Goal: Check status: Check status

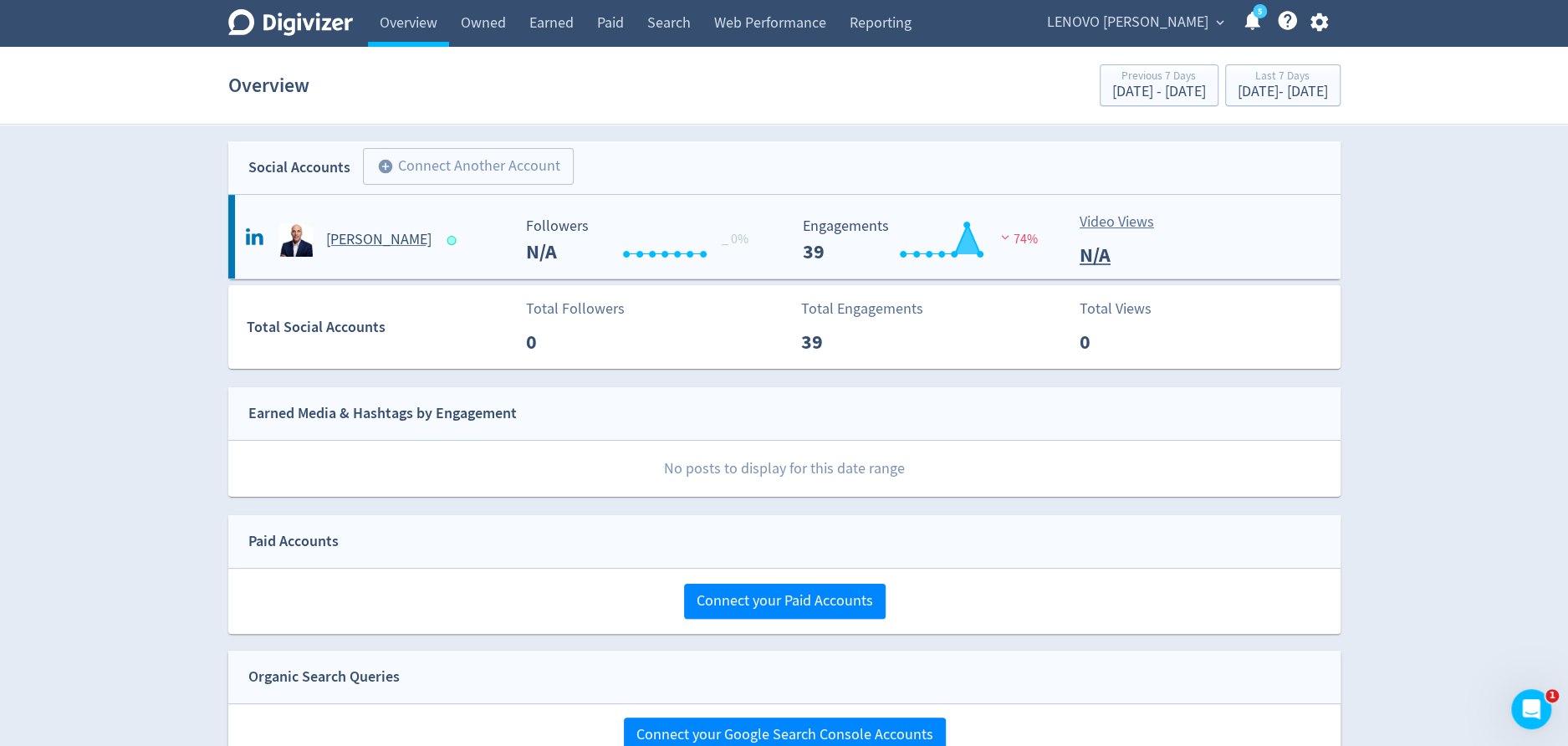
click at [374, 246] on h5 "[PERSON_NAME]" at bounding box center [379, 240] width 105 height 20
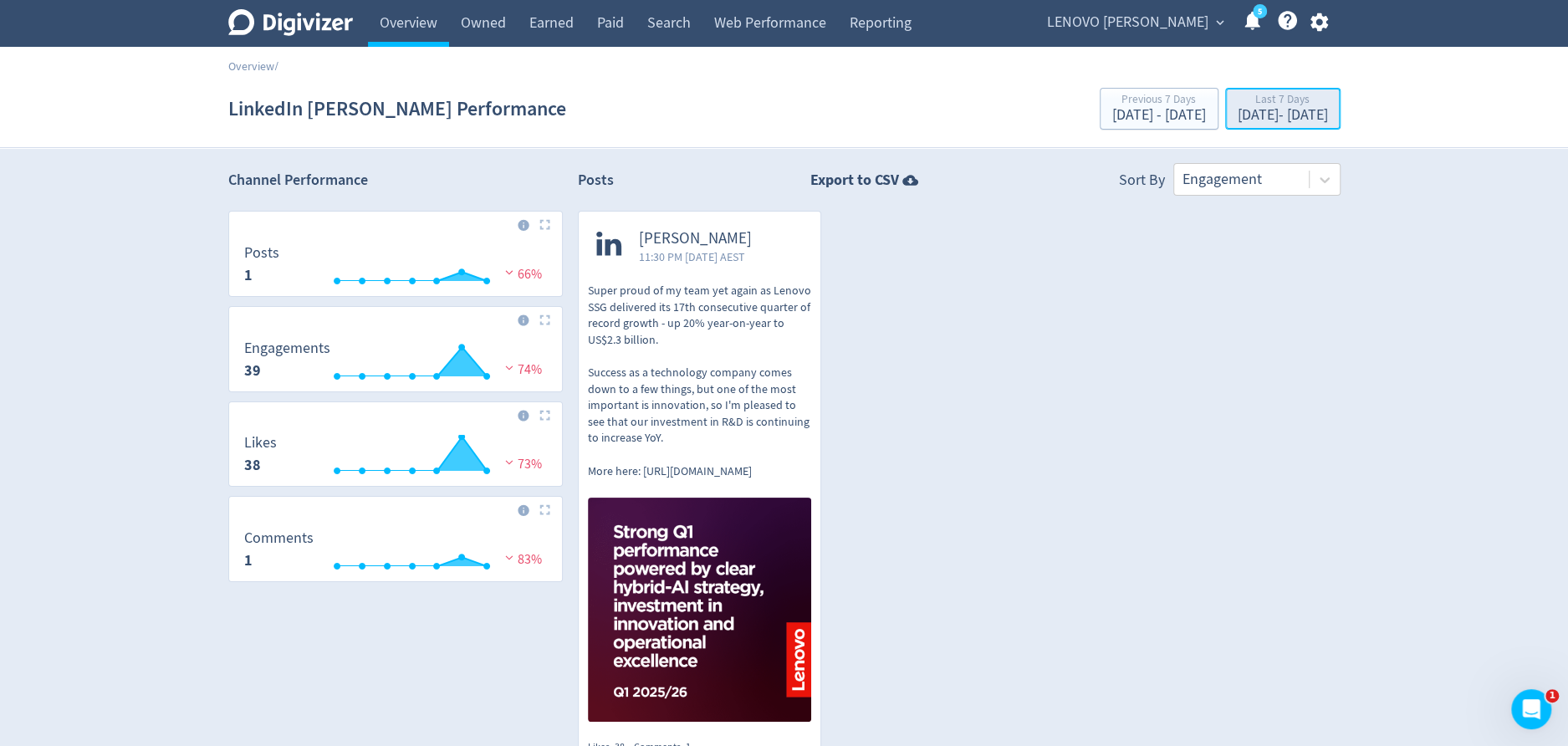
click at [1273, 106] on div "Last 7 Days" at bounding box center [1282, 101] width 90 height 14
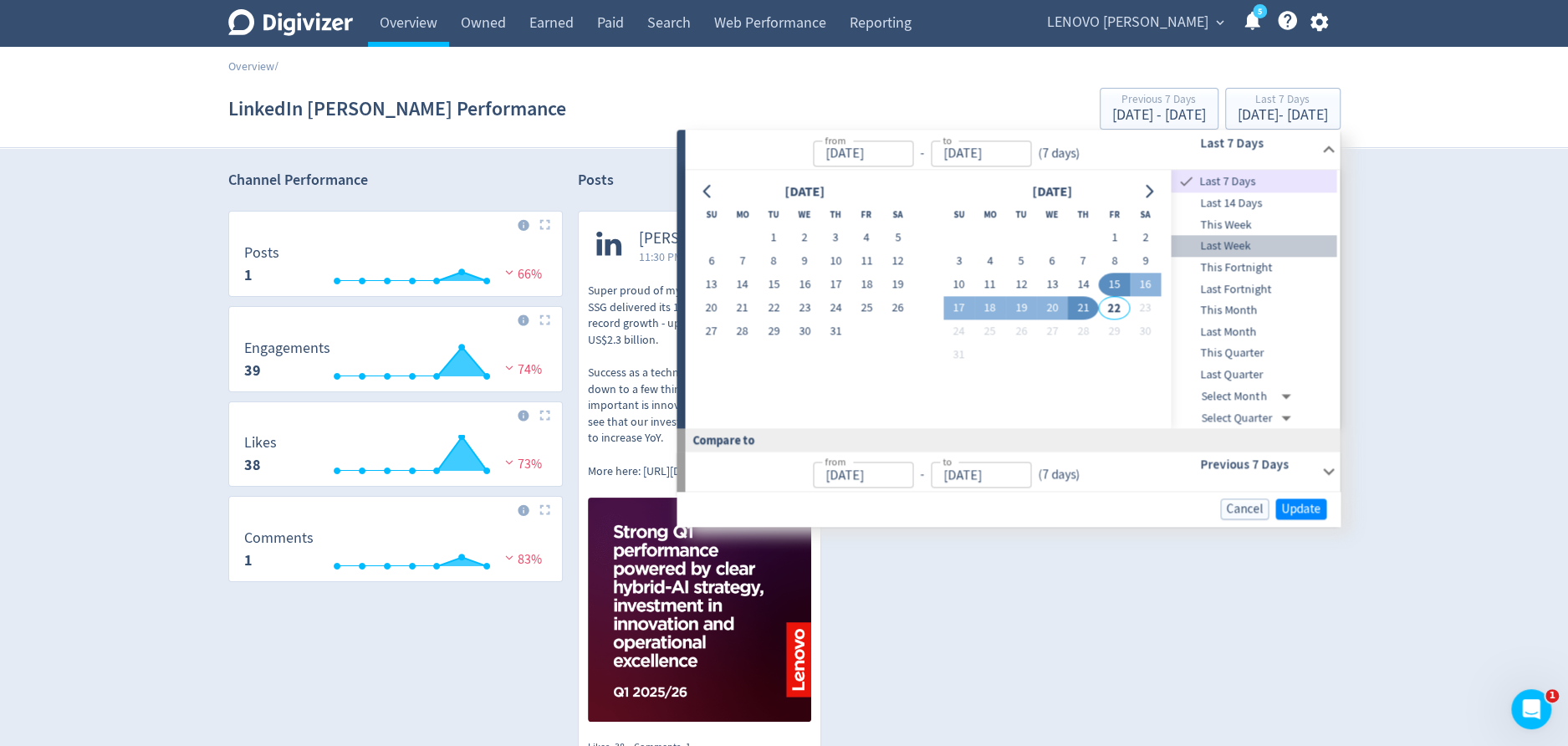
click at [1247, 242] on span "Last Week" at bounding box center [1254, 246] width 166 height 19
type input "[DATE]"
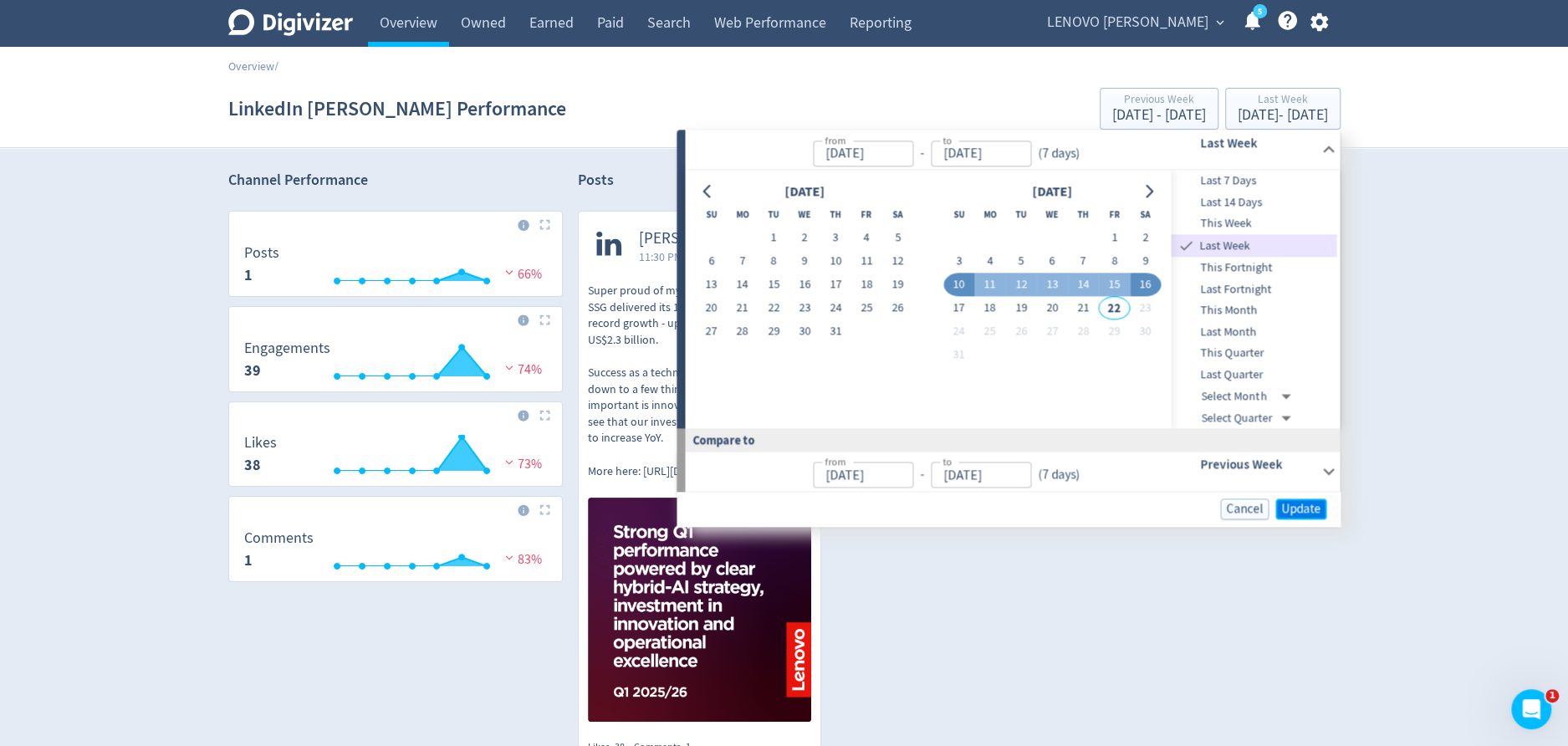
click at [1302, 504] on span "Update" at bounding box center [1301, 509] width 39 height 12
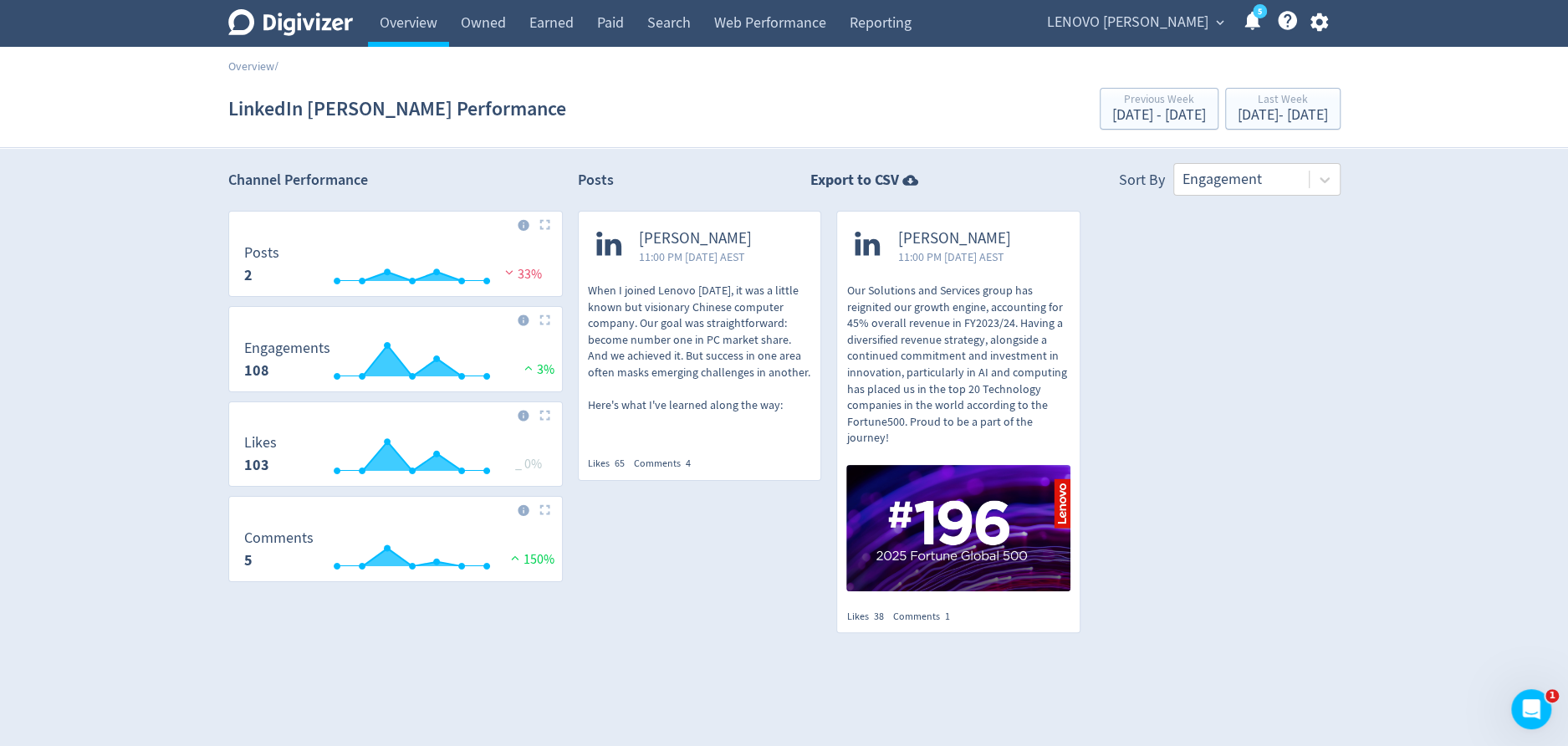
click at [1143, 25] on span "LENOVO [PERSON_NAME]" at bounding box center [1127, 22] width 161 height 27
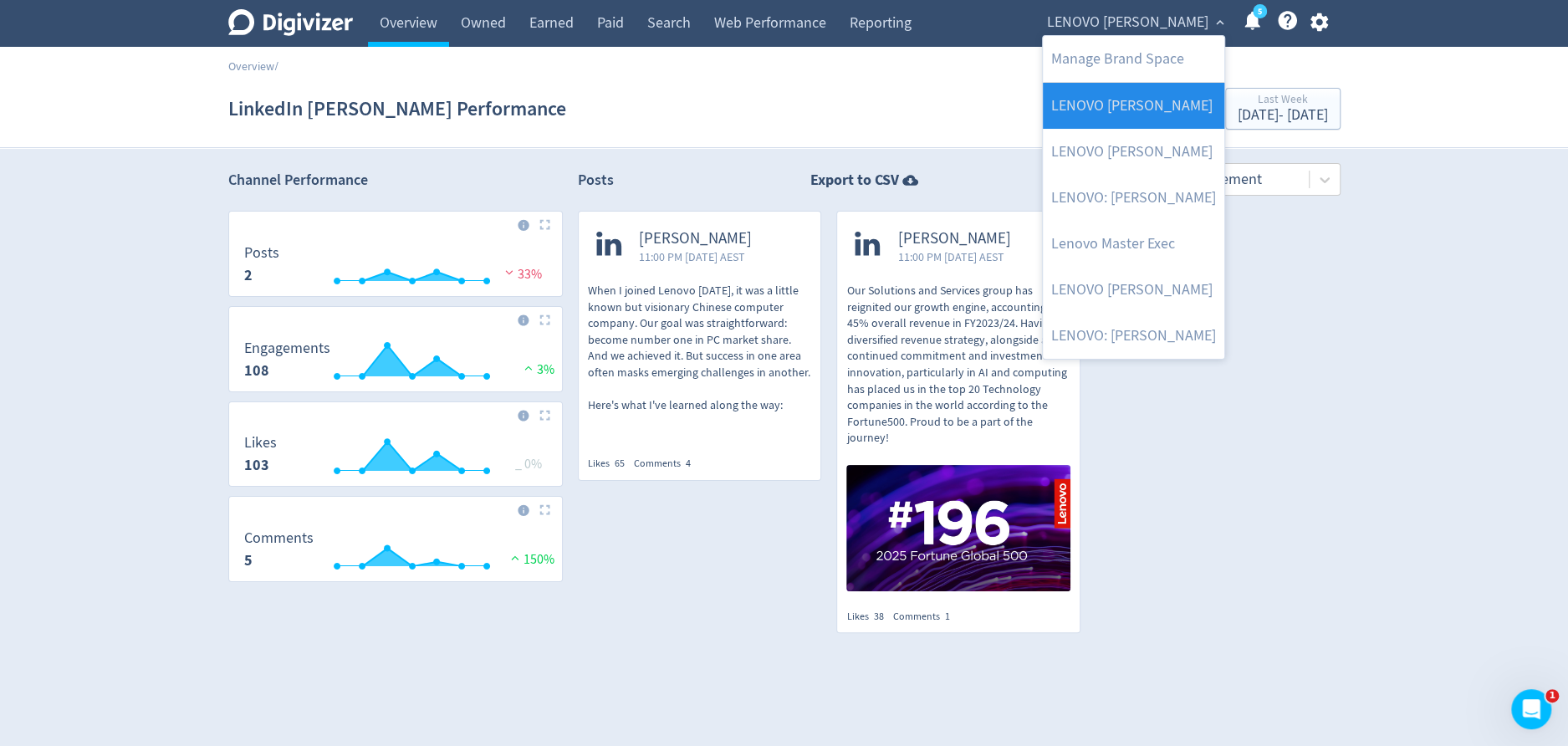
click at [1114, 98] on link "LENOVO [PERSON_NAME]" at bounding box center [1134, 106] width 182 height 46
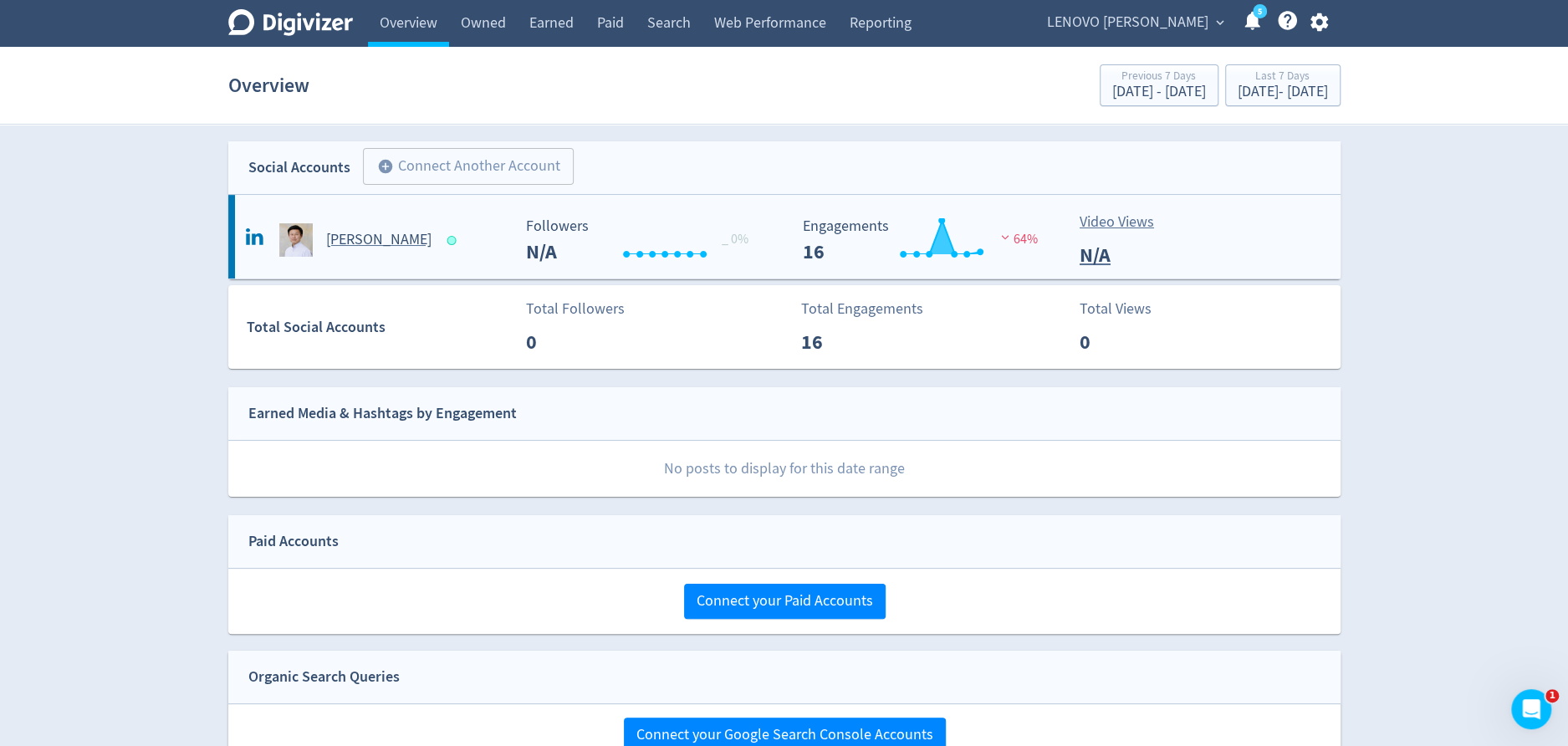
click at [365, 238] on h5 "[PERSON_NAME]" at bounding box center [379, 240] width 105 height 20
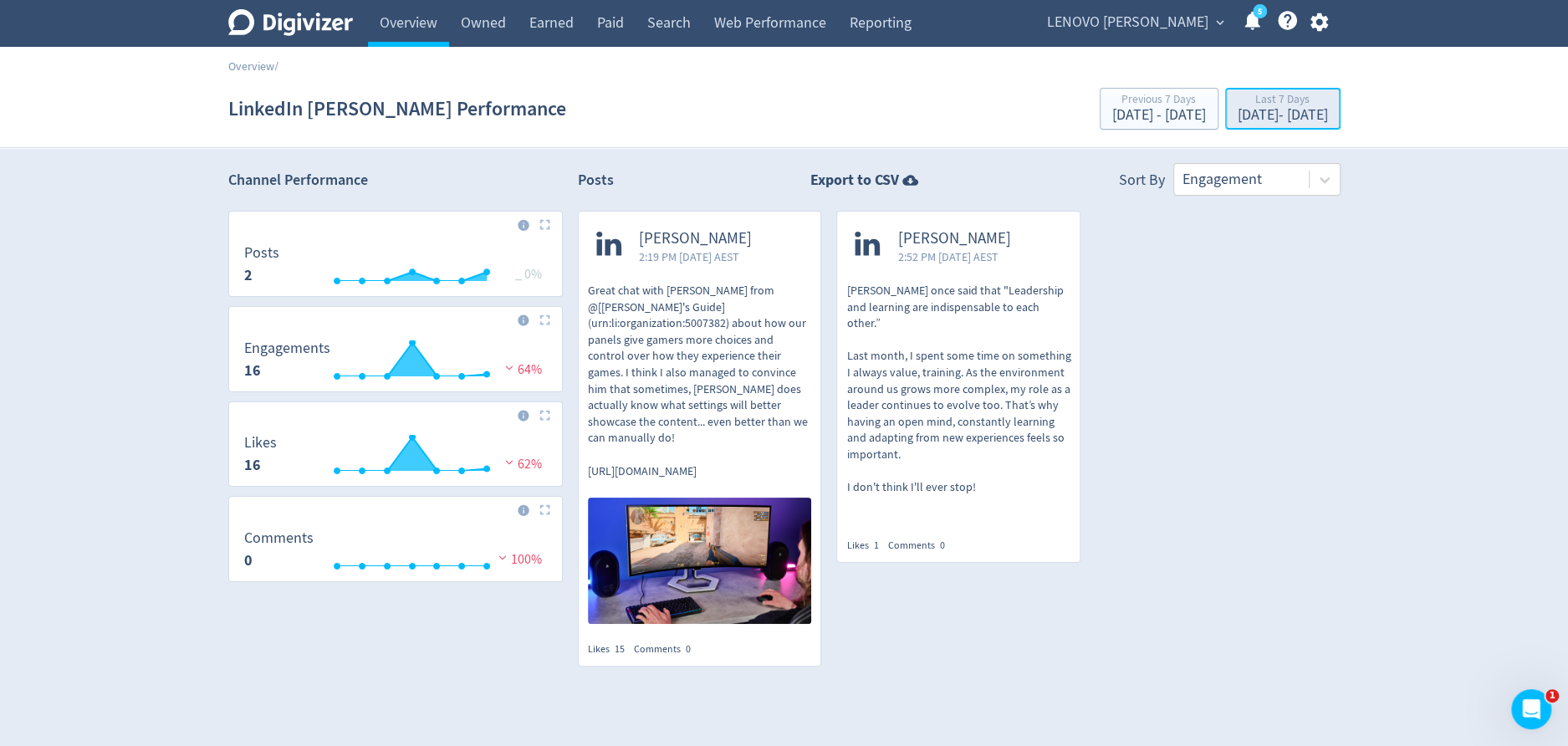
click at [1260, 109] on div "[DATE] - [DATE]" at bounding box center [1282, 115] width 90 height 15
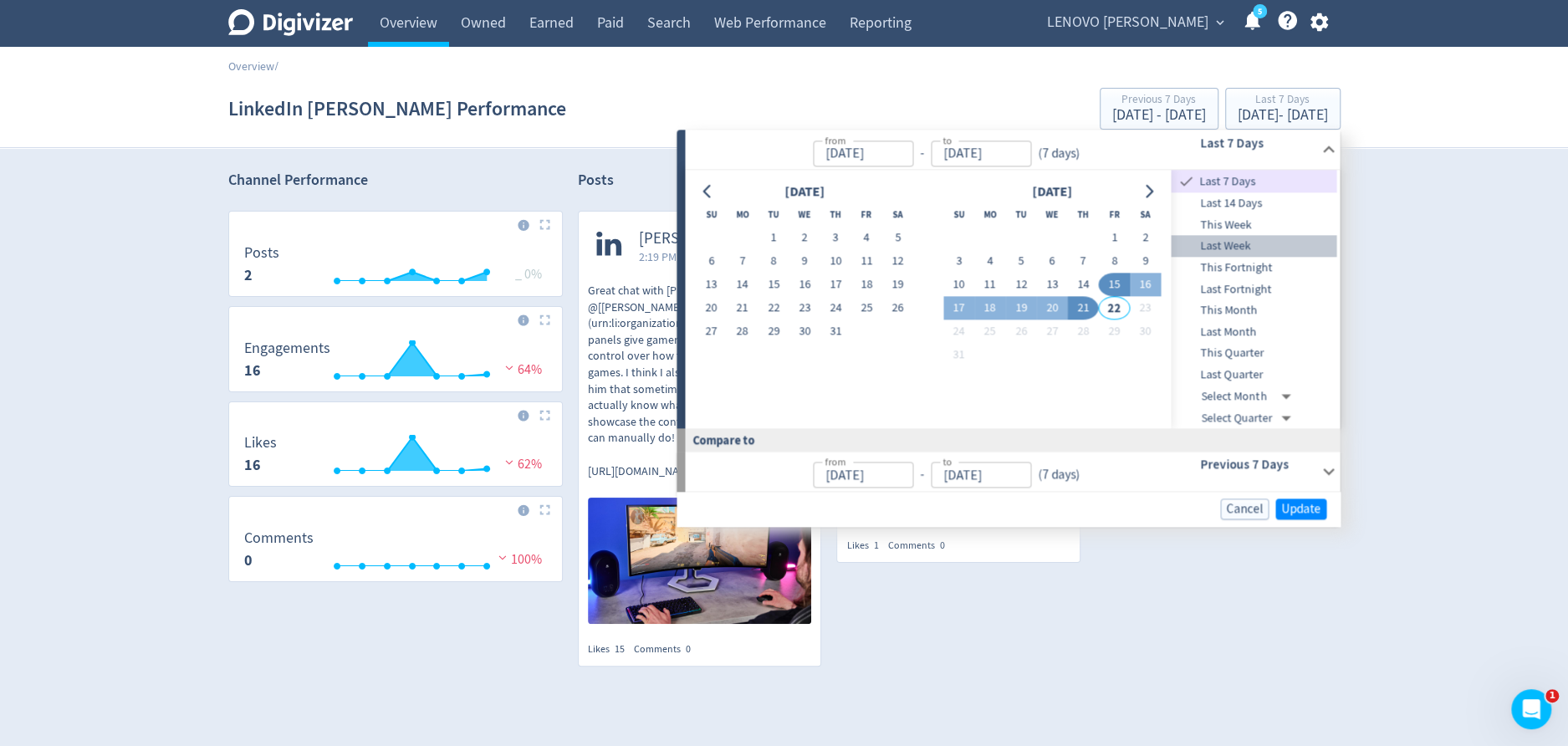
click at [1261, 240] on span "Last Week" at bounding box center [1254, 246] width 166 height 19
type input "[DATE]"
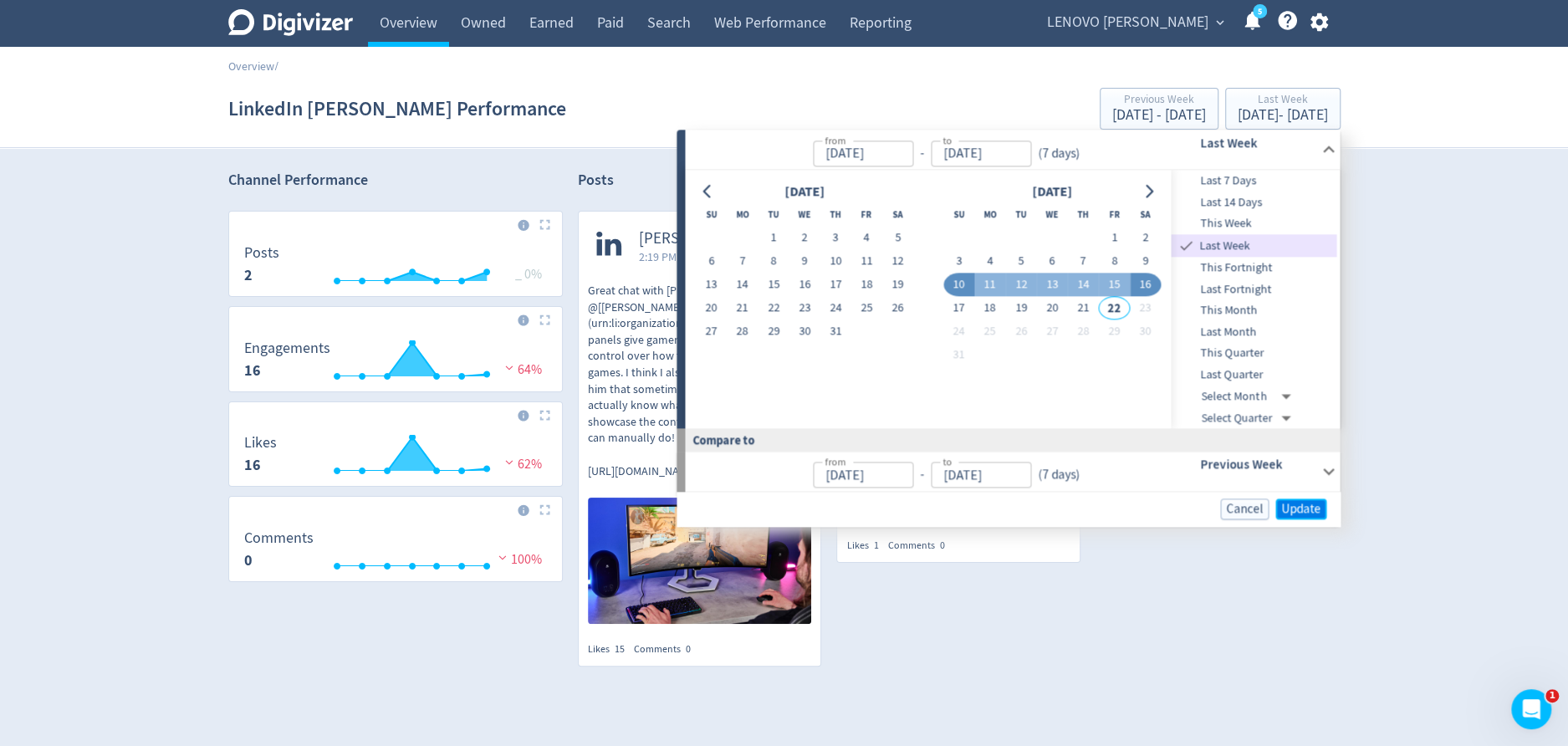
click at [1305, 508] on span "Update" at bounding box center [1301, 509] width 39 height 12
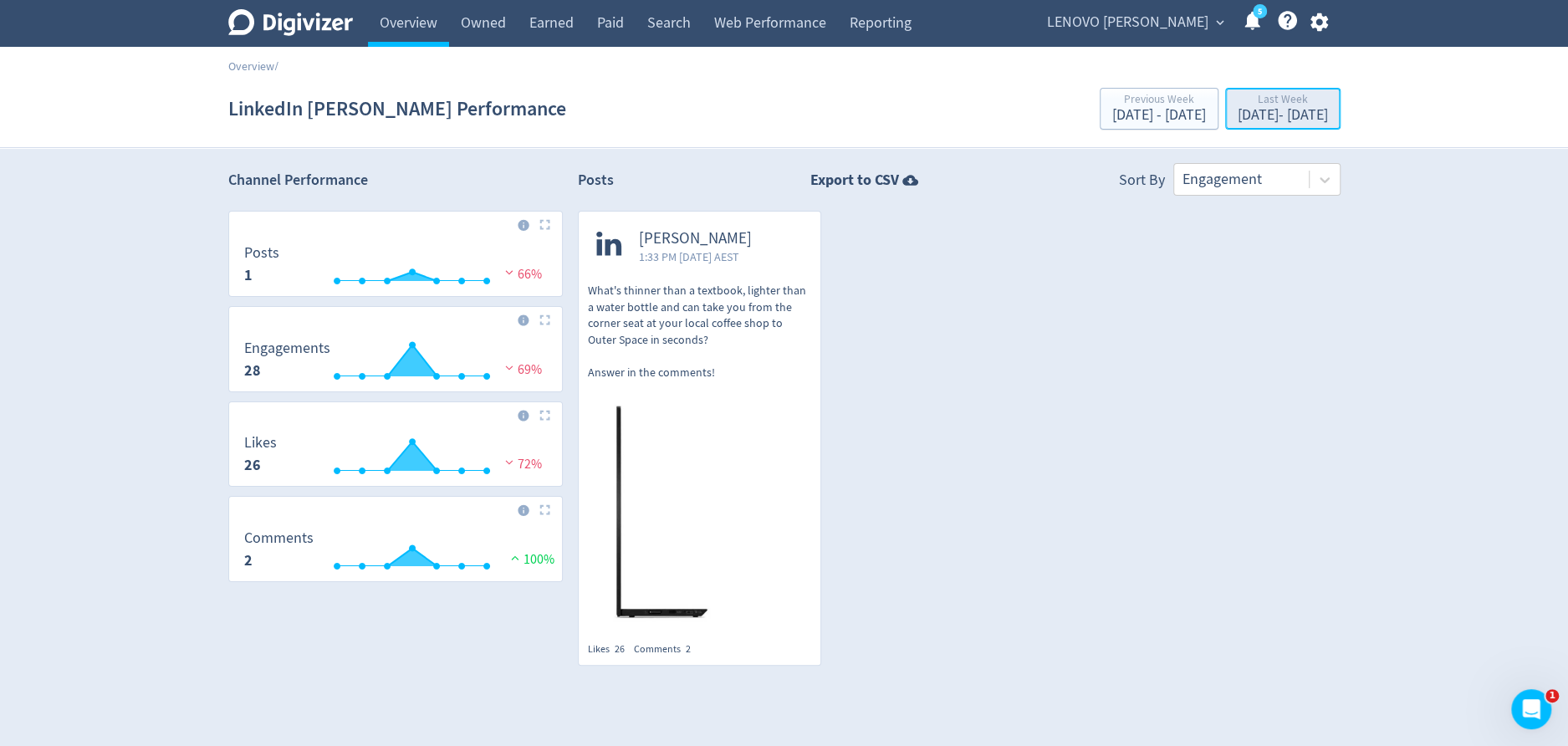
click at [1306, 102] on div "Last Week" at bounding box center [1282, 101] width 90 height 14
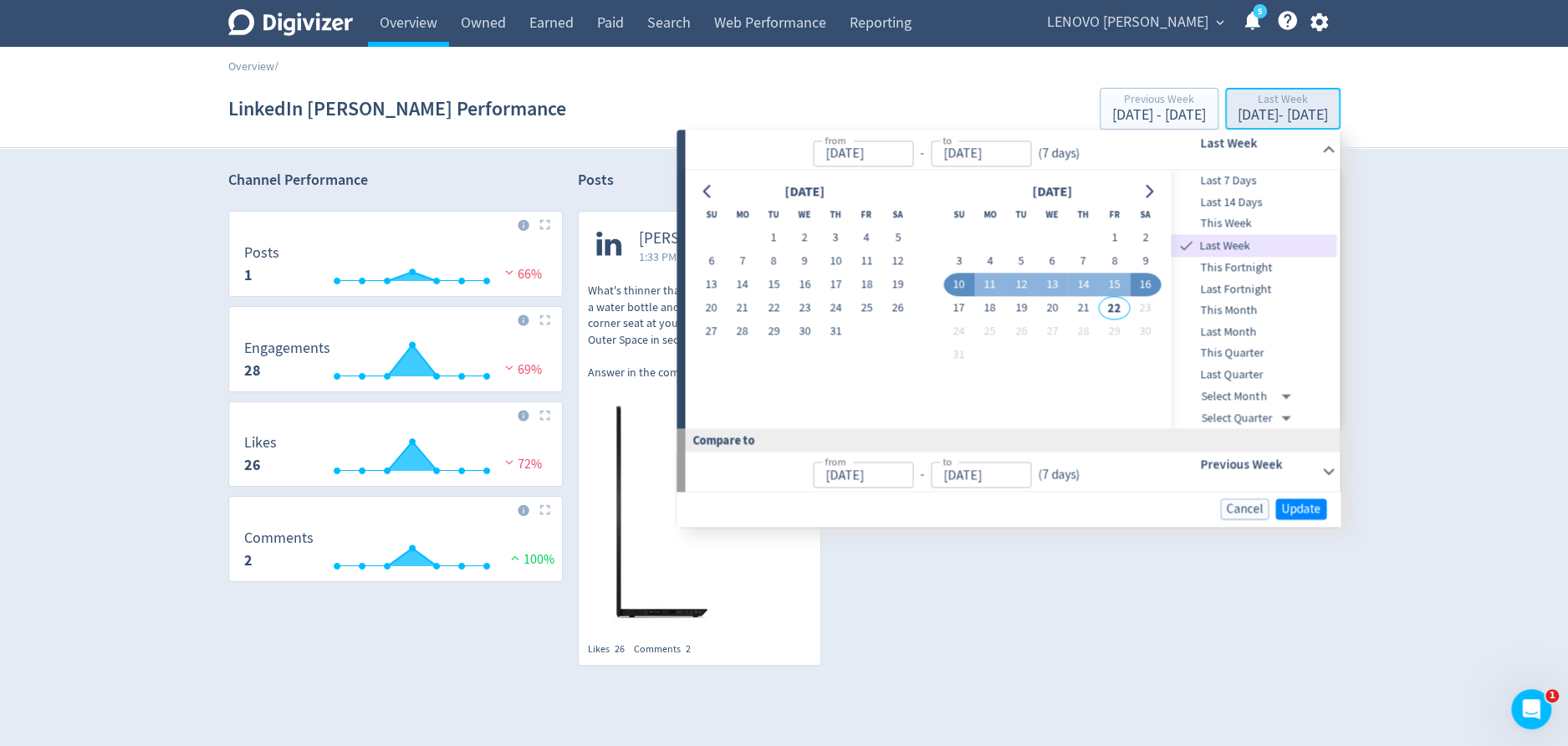
type input "[DATE]"
click at [1261, 219] on span "This Week" at bounding box center [1254, 224] width 166 height 19
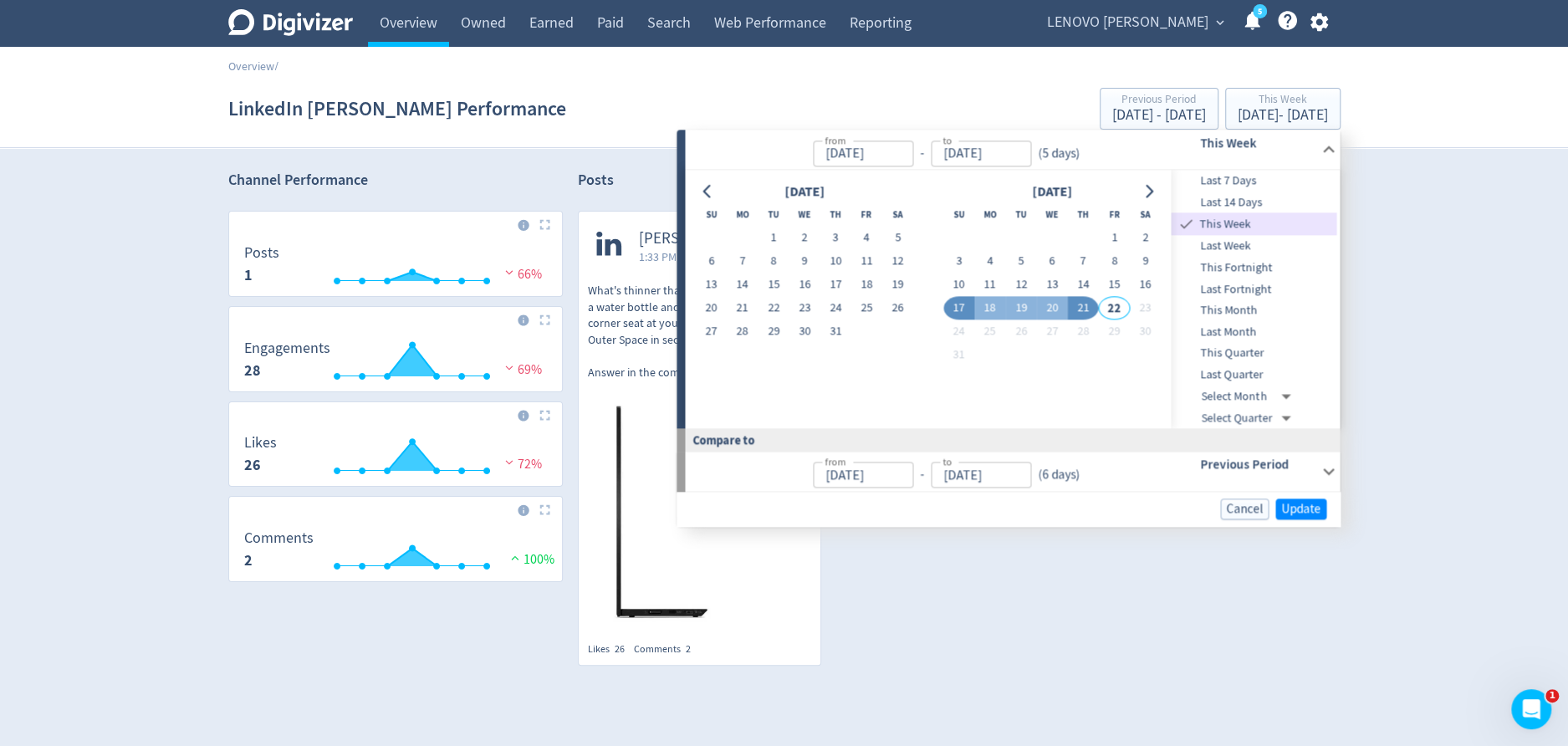
type input "[DATE]"
click at [1297, 504] on span "Update" at bounding box center [1301, 509] width 39 height 12
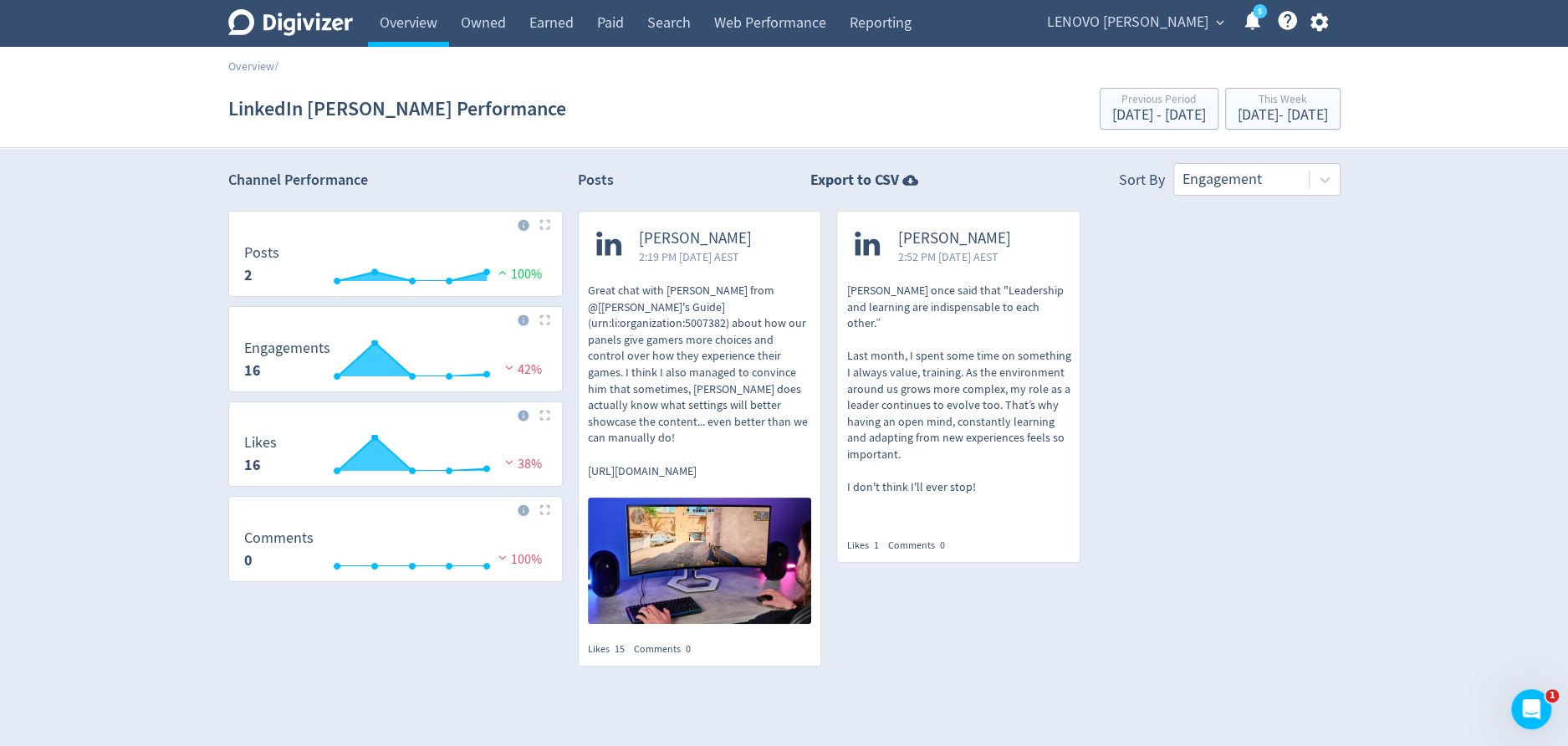
click at [1209, 19] on button "LENOVO [PERSON_NAME] expand_more" at bounding box center [1135, 22] width 187 height 27
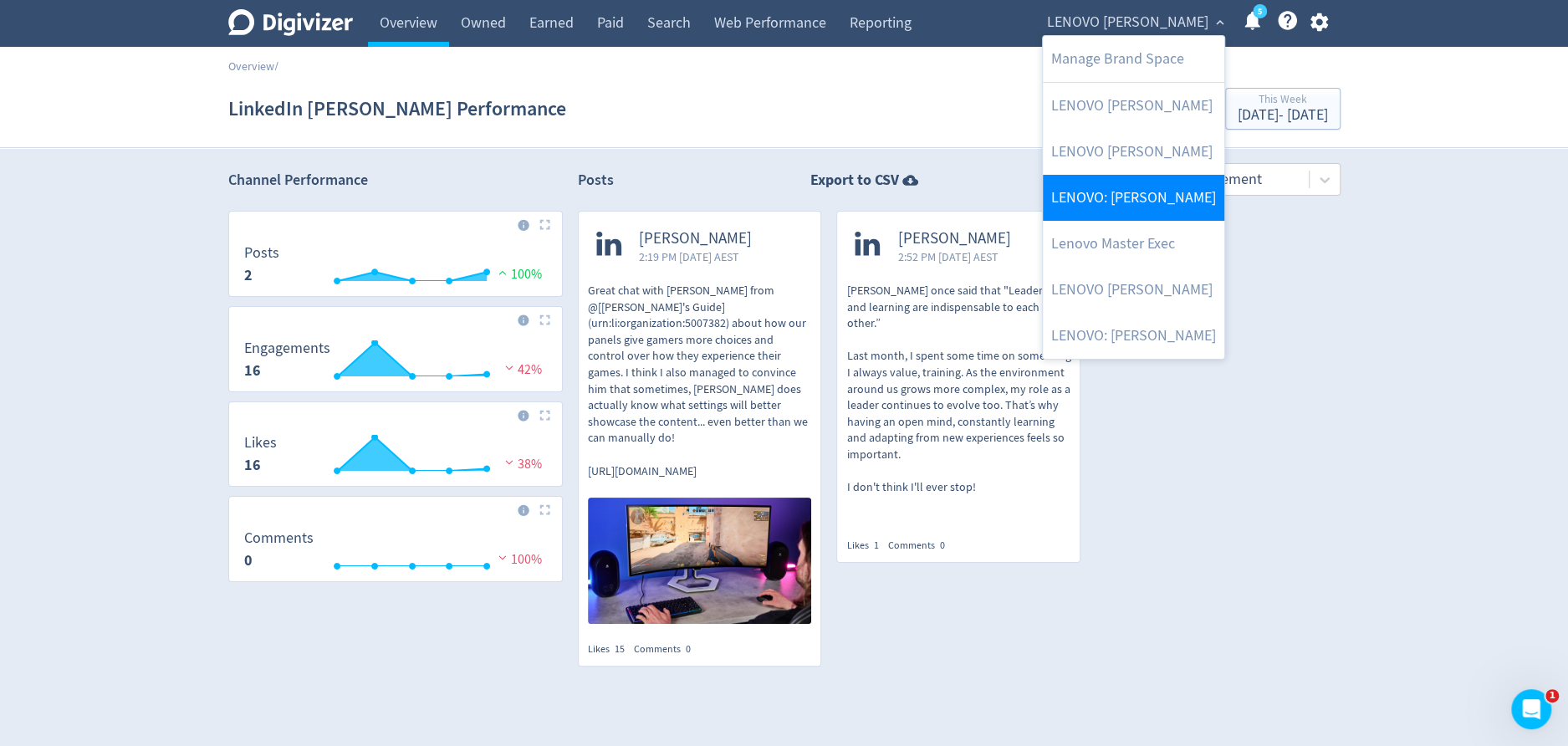
click at [1182, 193] on link "LENOVO: [PERSON_NAME]" at bounding box center [1134, 198] width 182 height 46
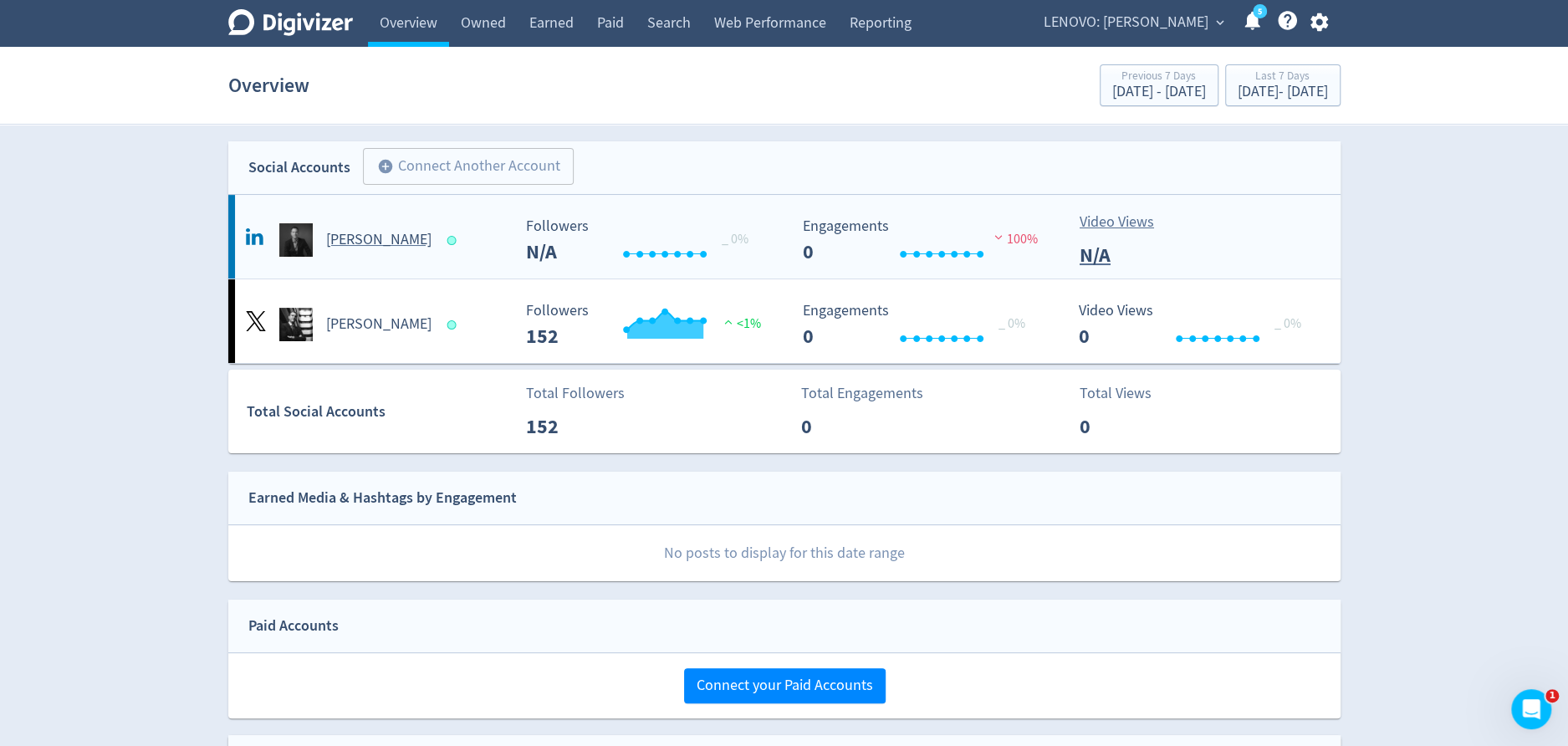
click at [341, 246] on h5 "[PERSON_NAME]" at bounding box center [379, 240] width 105 height 20
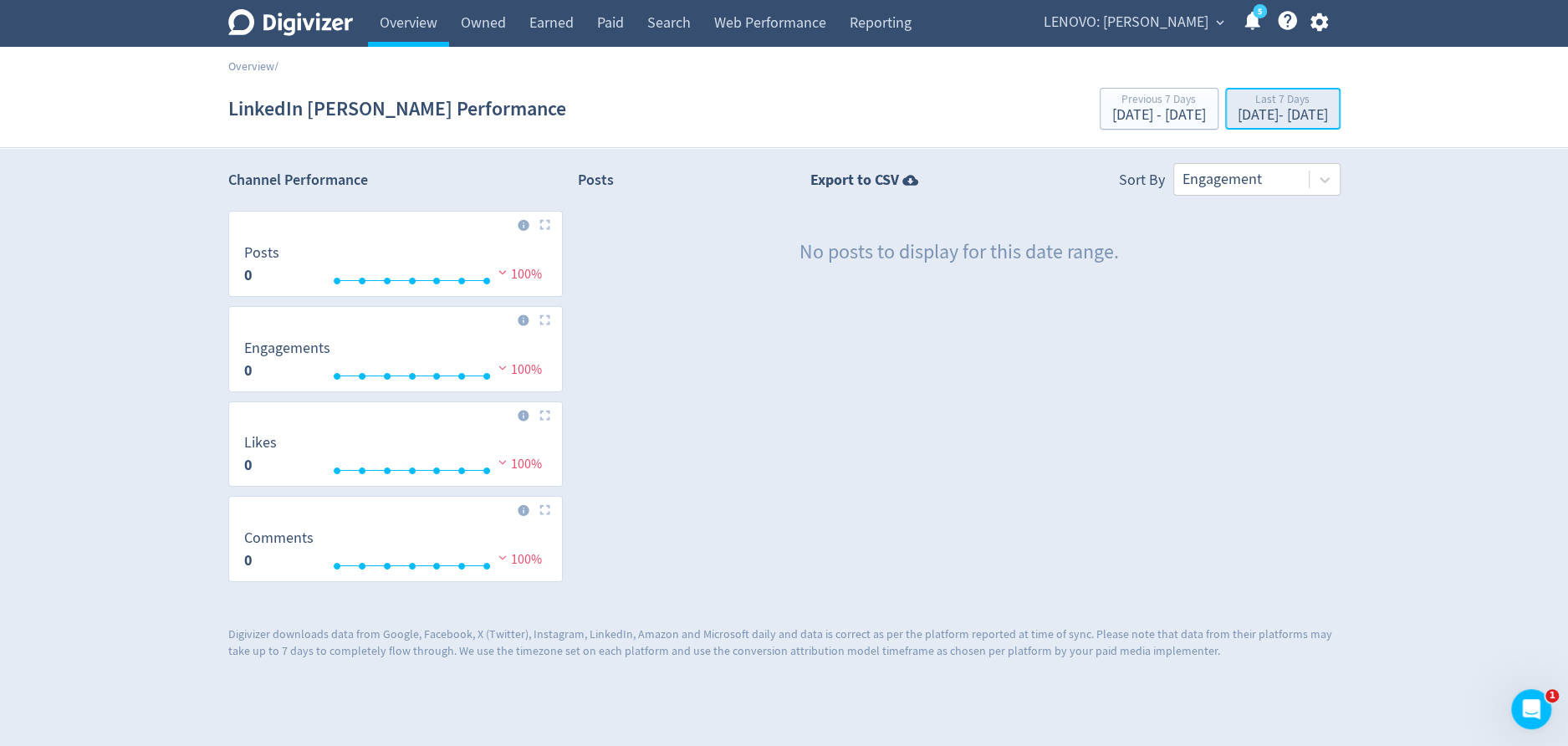
click at [1283, 112] on div "[DATE] - [DATE]" at bounding box center [1282, 115] width 90 height 15
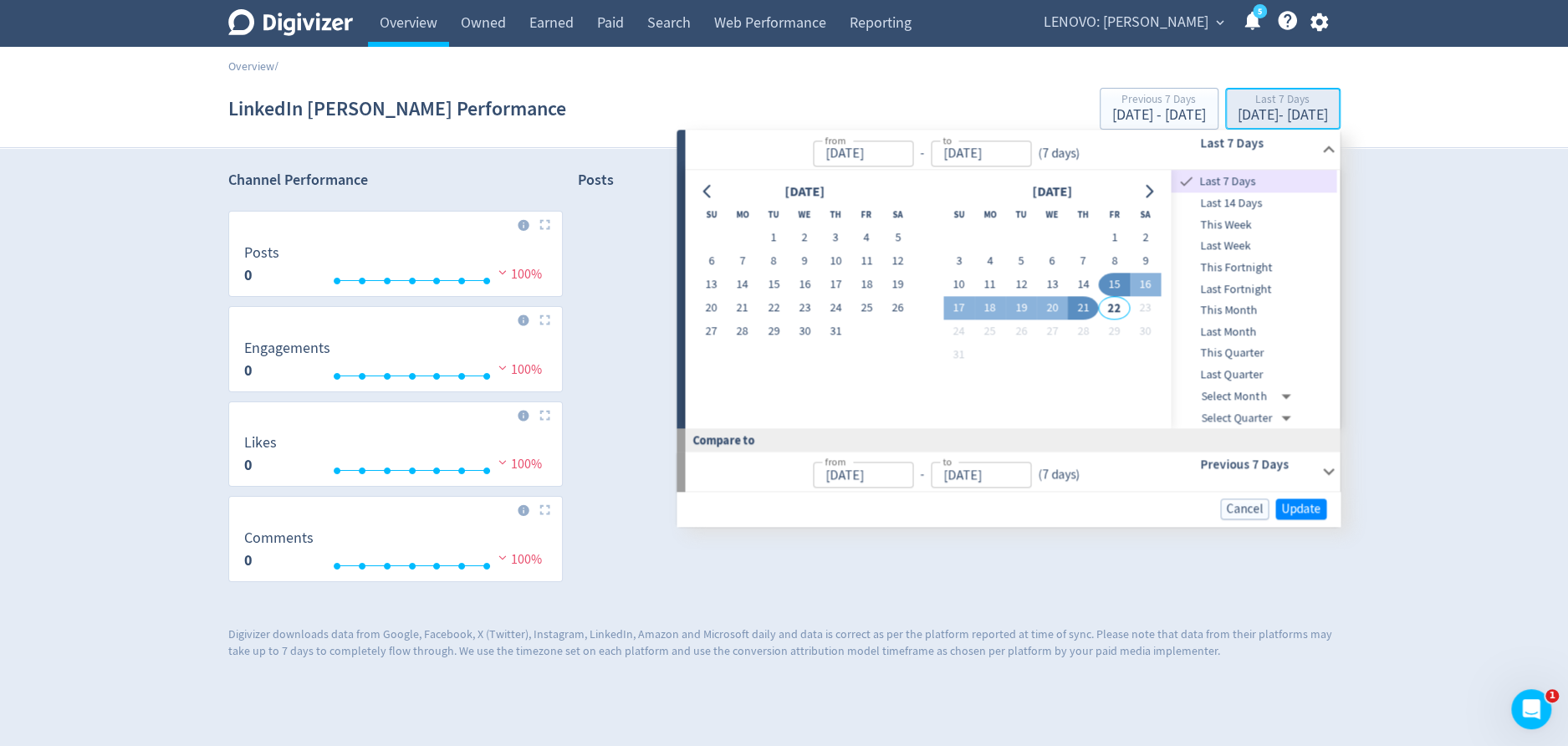
type input "[DATE]"
click at [1259, 220] on span "This Week" at bounding box center [1254, 225] width 166 height 19
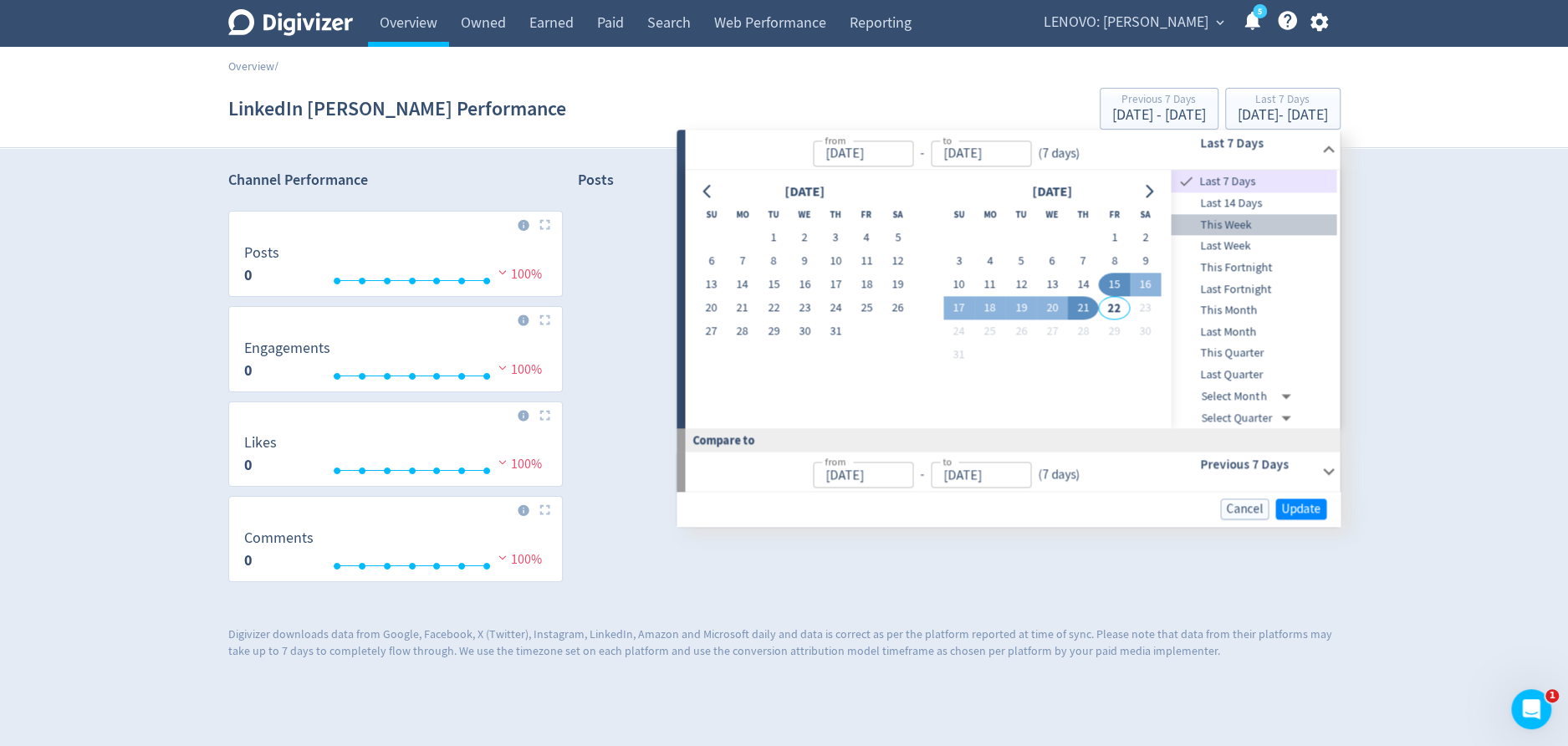
type input "[DATE]"
click at [1299, 511] on span "Update" at bounding box center [1301, 509] width 39 height 12
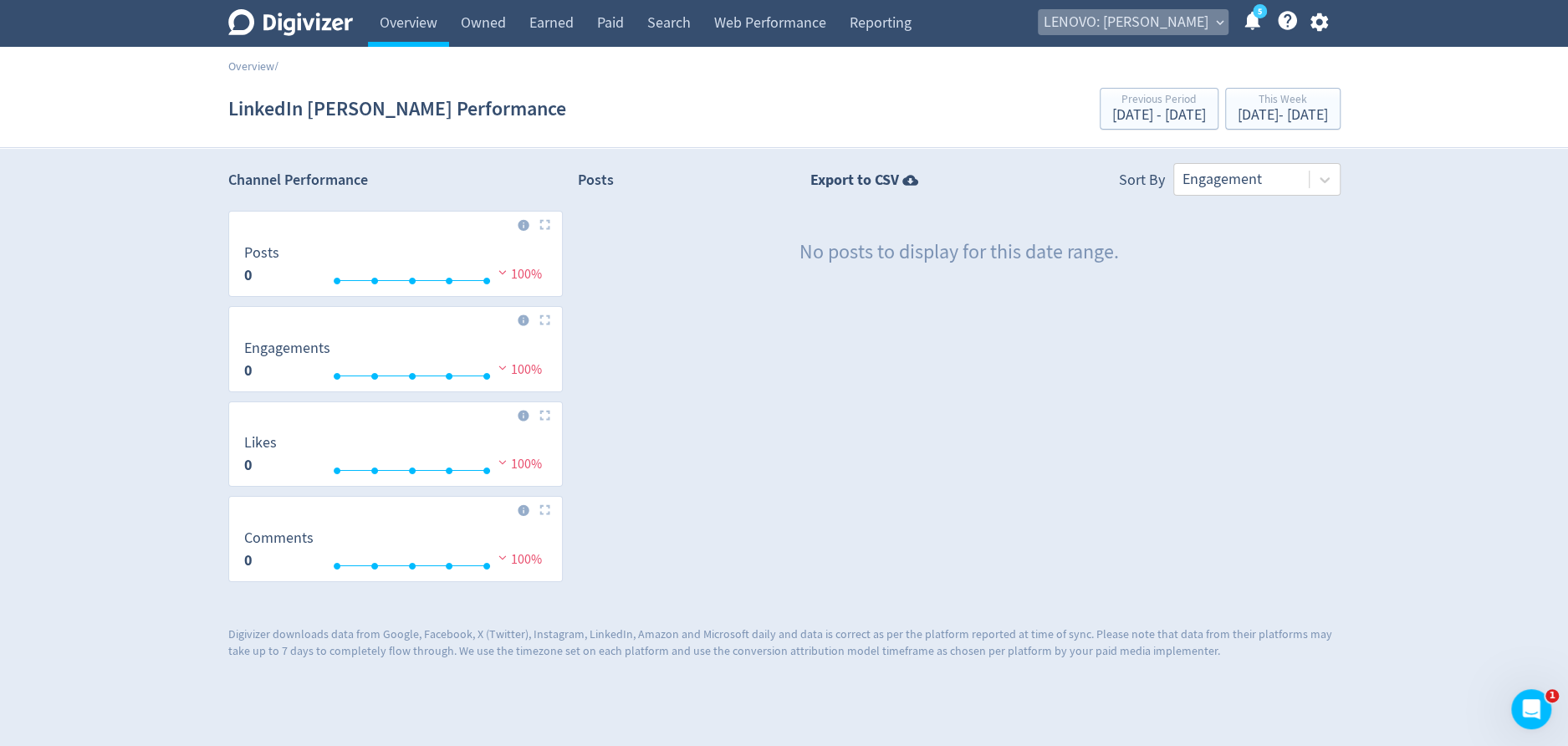
click at [1141, 32] on span "LENOVO: [PERSON_NAME]" at bounding box center [1126, 22] width 165 height 27
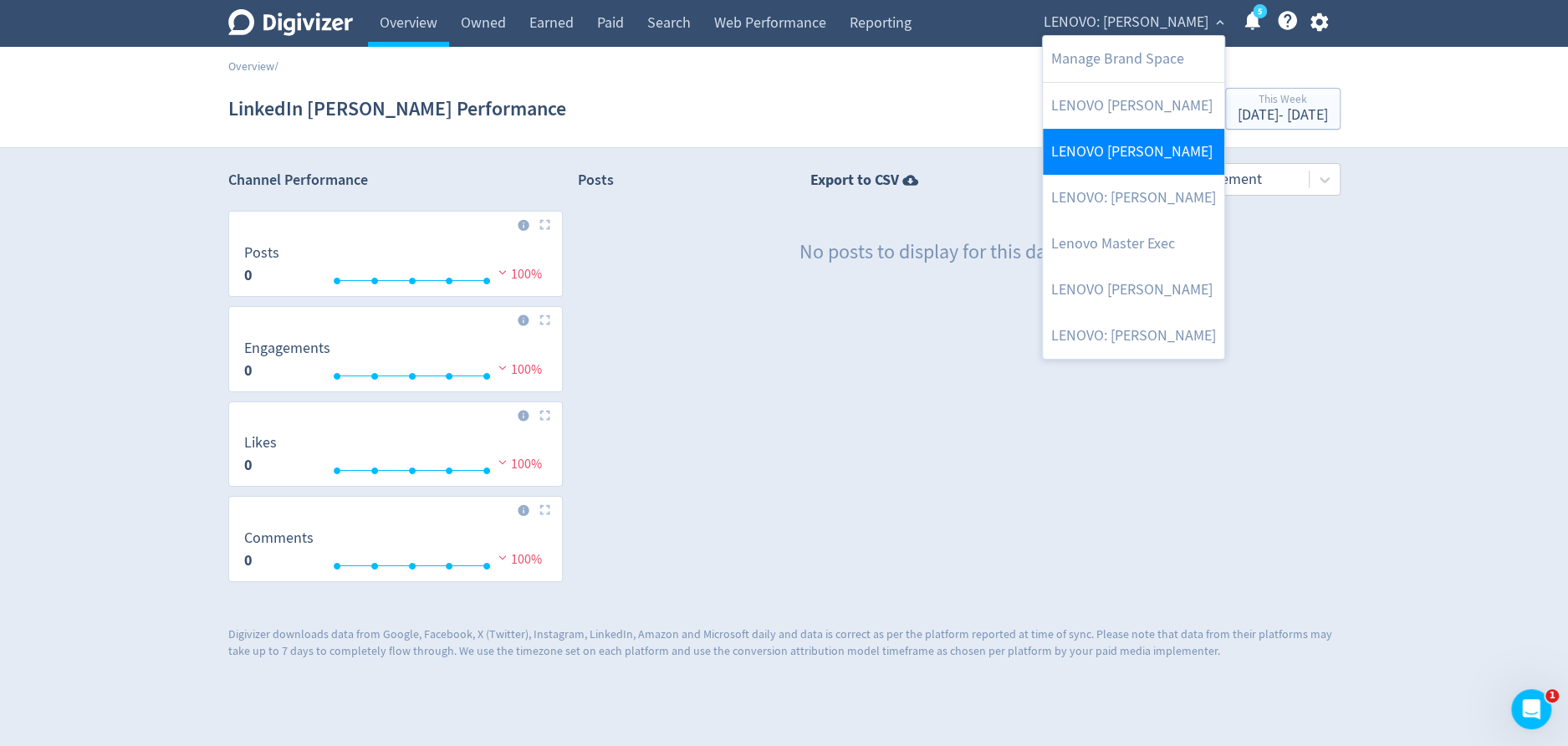
click at [1111, 152] on link "LENOVO [PERSON_NAME]" at bounding box center [1134, 152] width 182 height 46
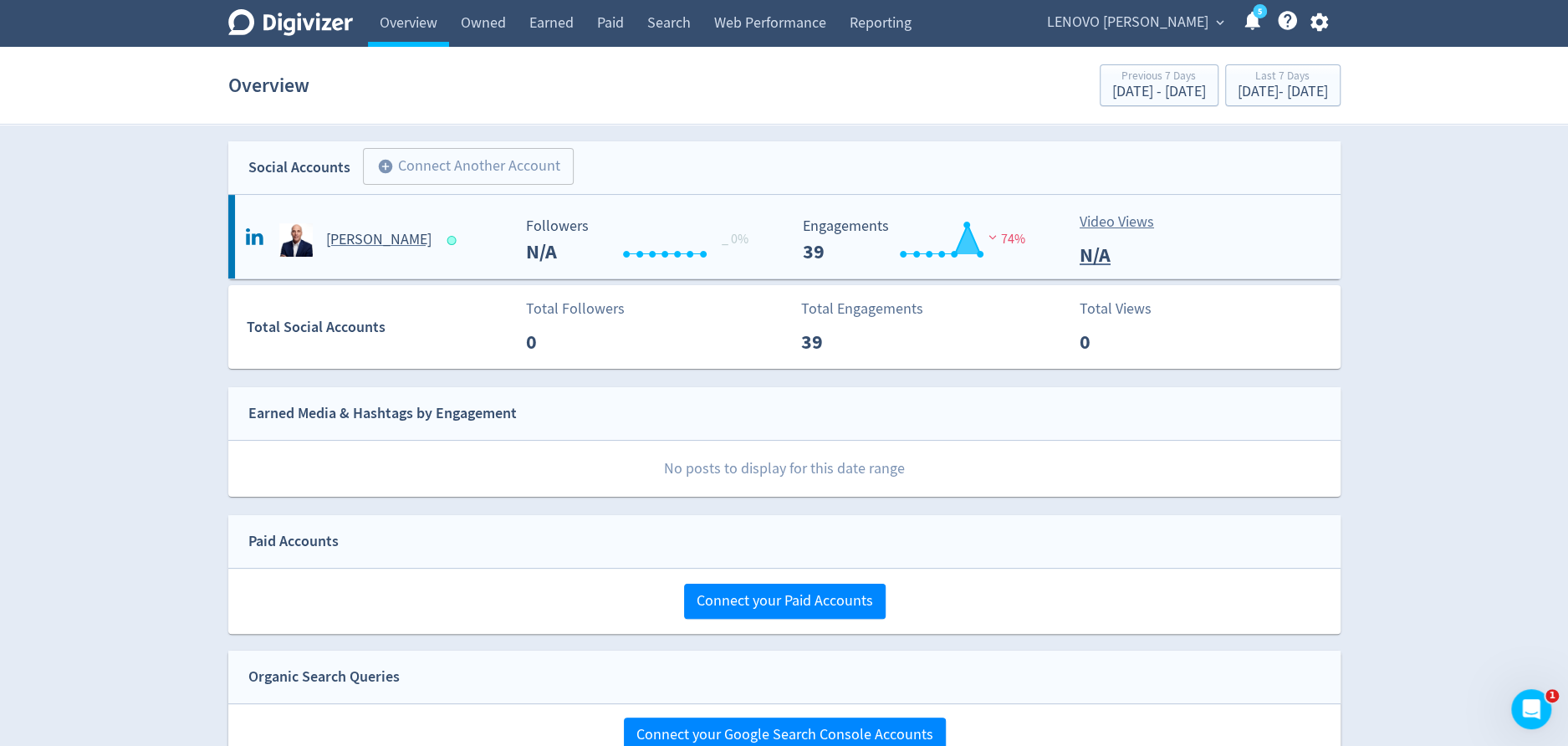
click at [352, 242] on h5 "[PERSON_NAME]" at bounding box center [379, 240] width 105 height 20
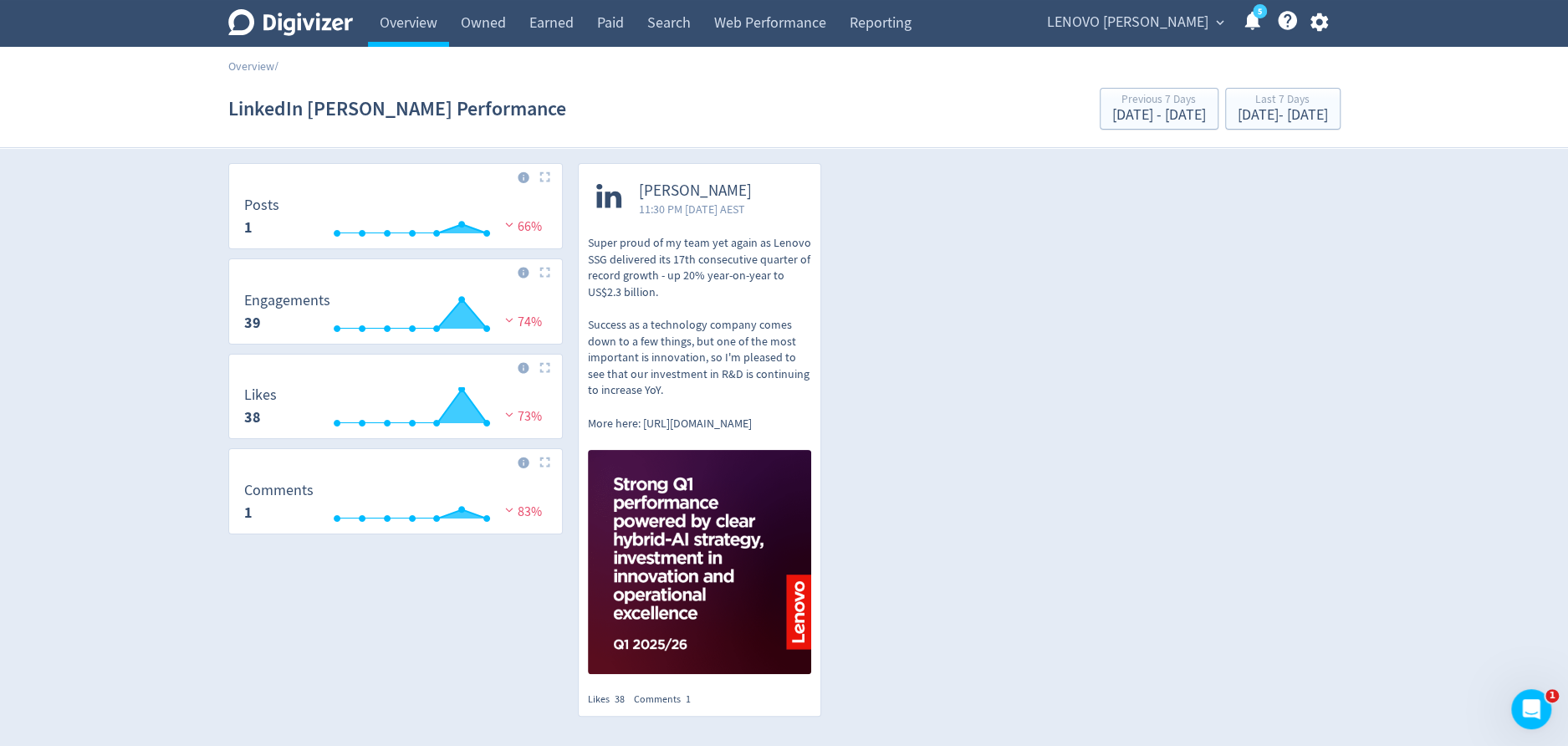
scroll to position [20, 0]
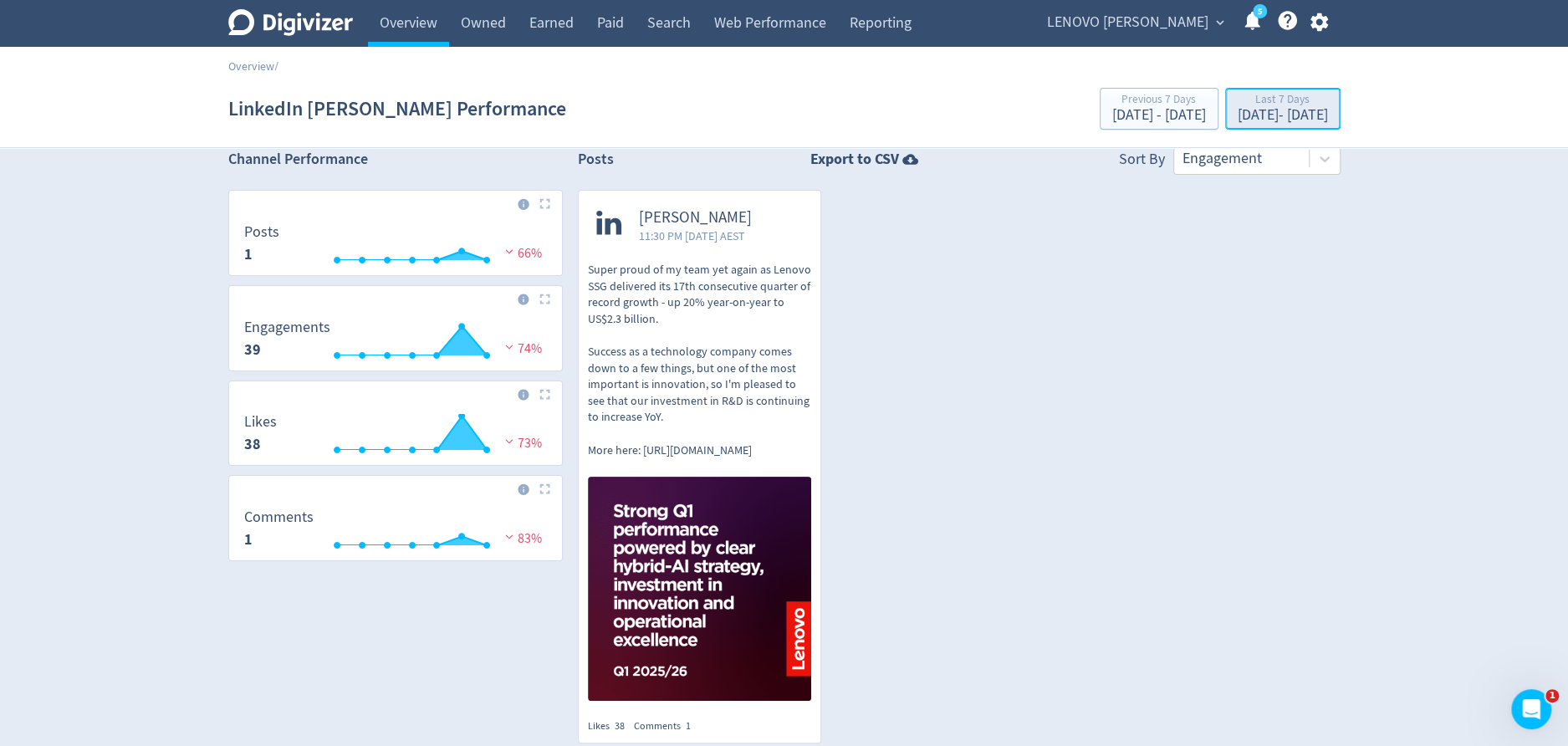
click at [1269, 95] on div "Last 7 Days" at bounding box center [1282, 101] width 90 height 14
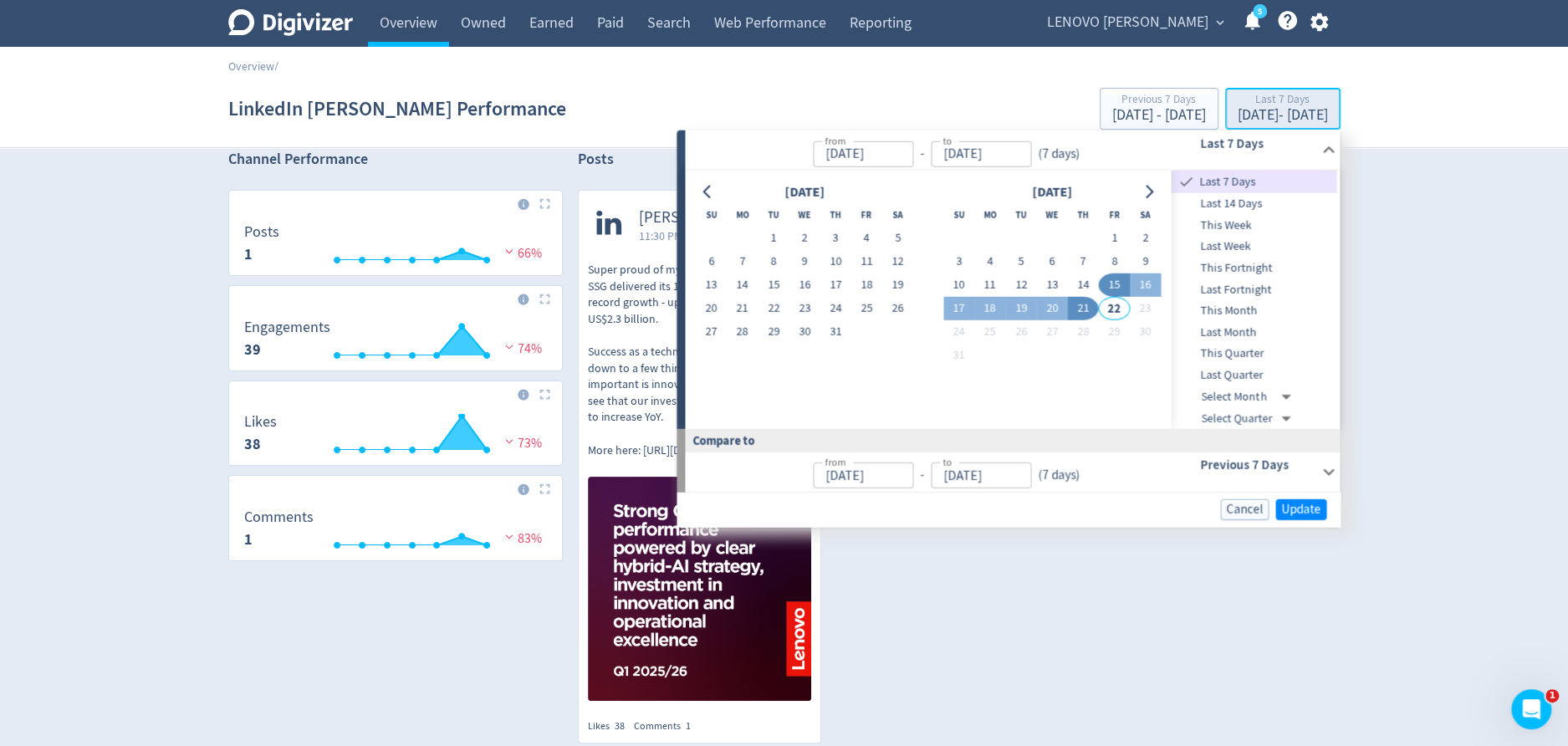
type input "[DATE]"
click at [1239, 225] on span "This Week" at bounding box center [1254, 225] width 166 height 19
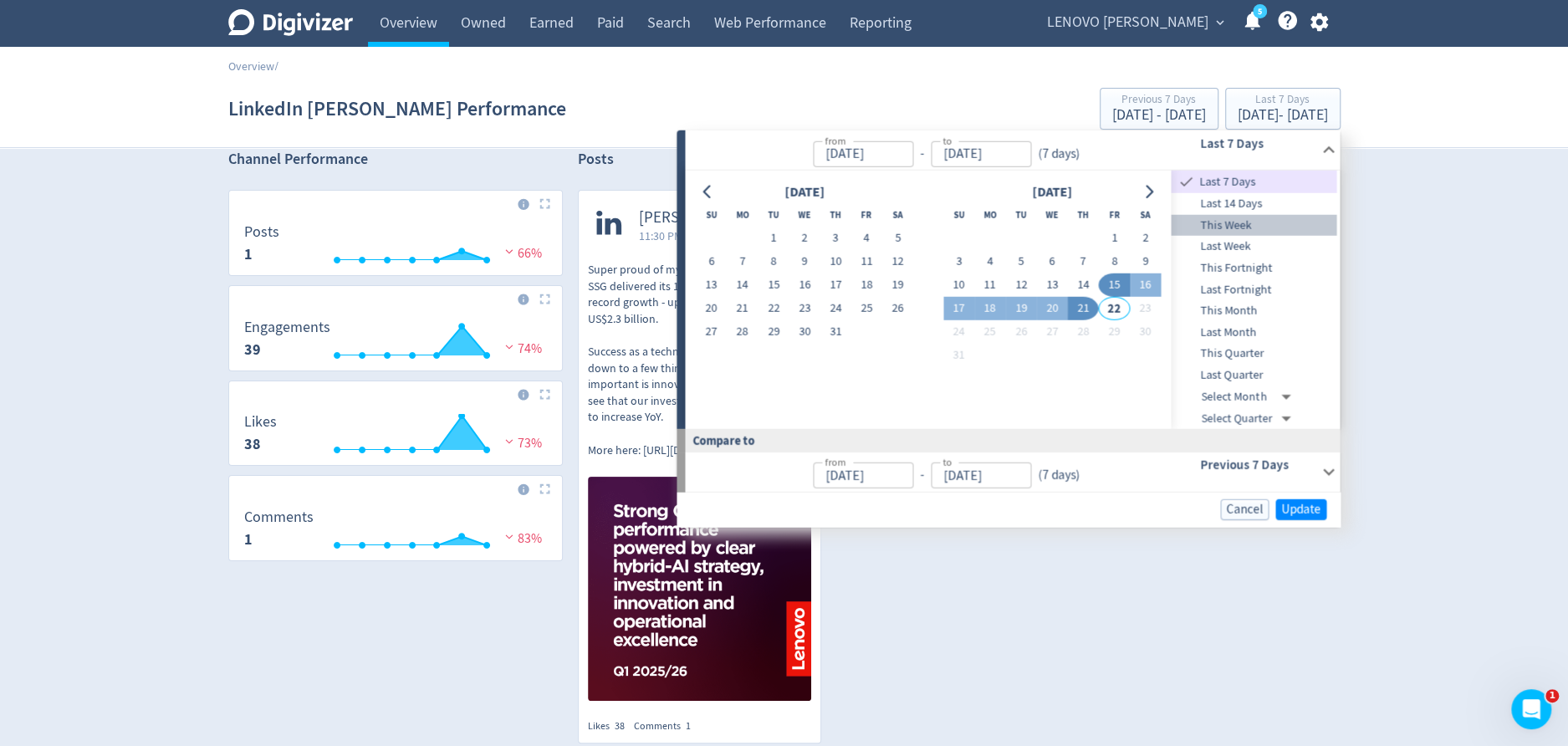
type input "[DATE]"
click at [1282, 513] on span "Update" at bounding box center [1301, 510] width 39 height 12
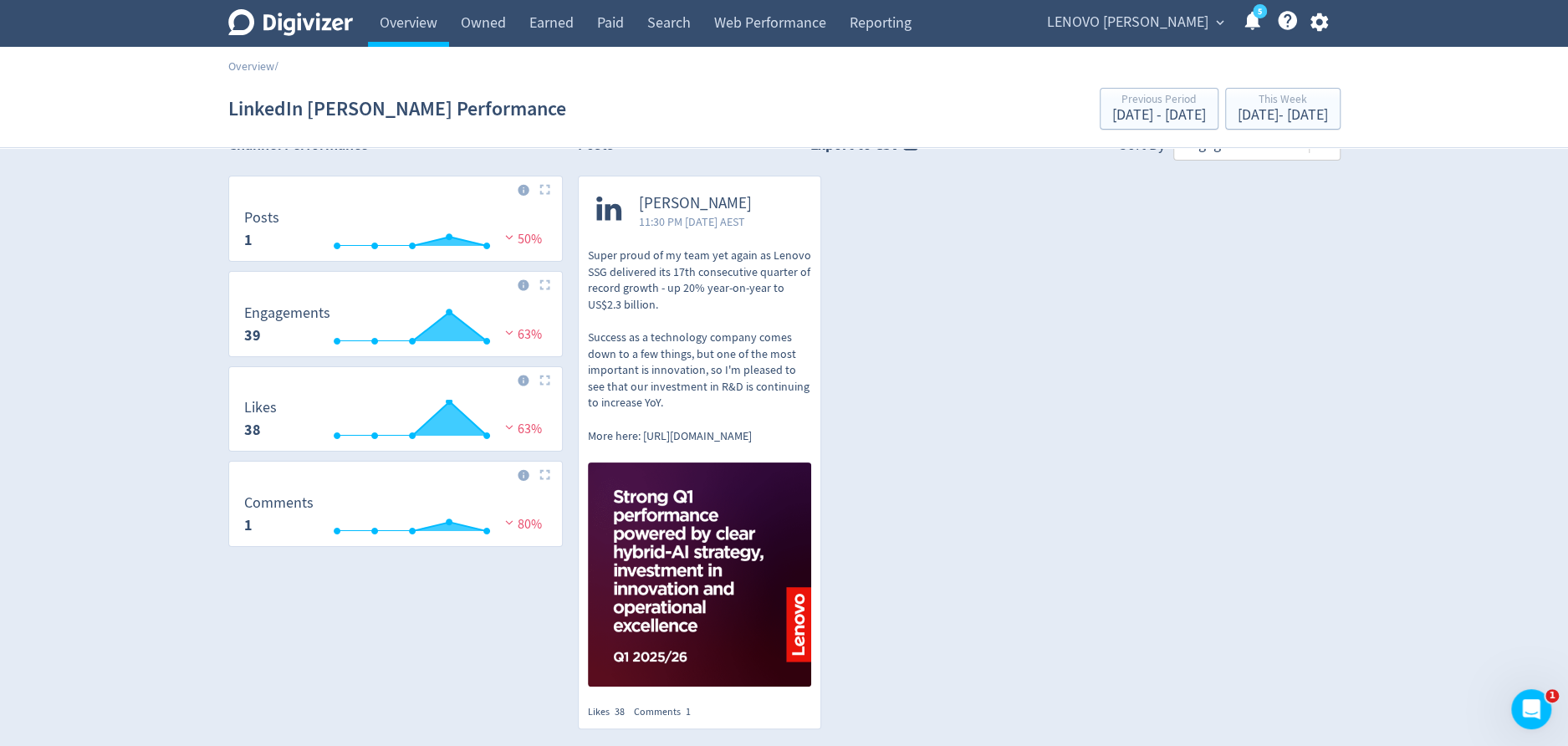
scroll to position [0, 0]
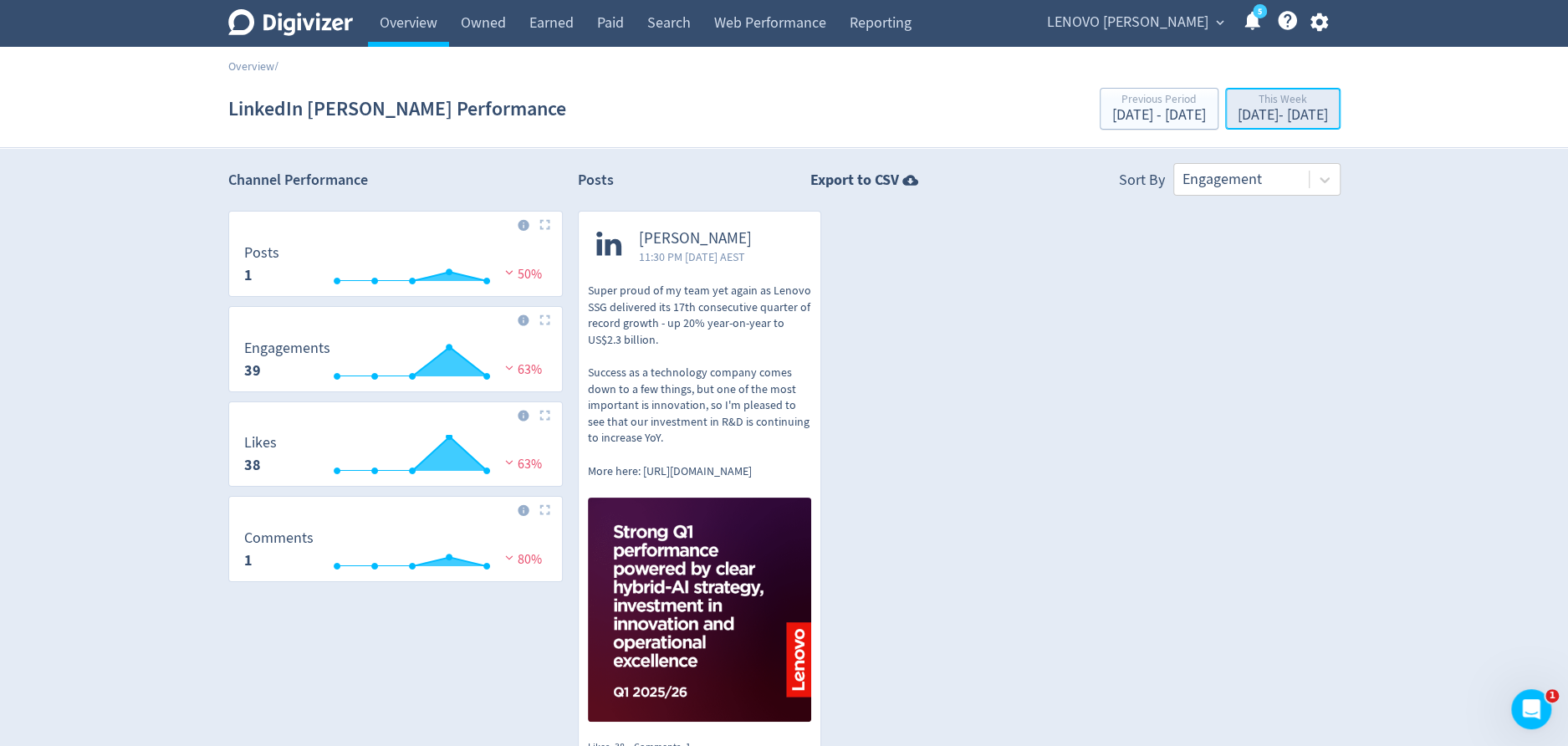
click at [1257, 102] on div "This Week" at bounding box center [1282, 101] width 90 height 14
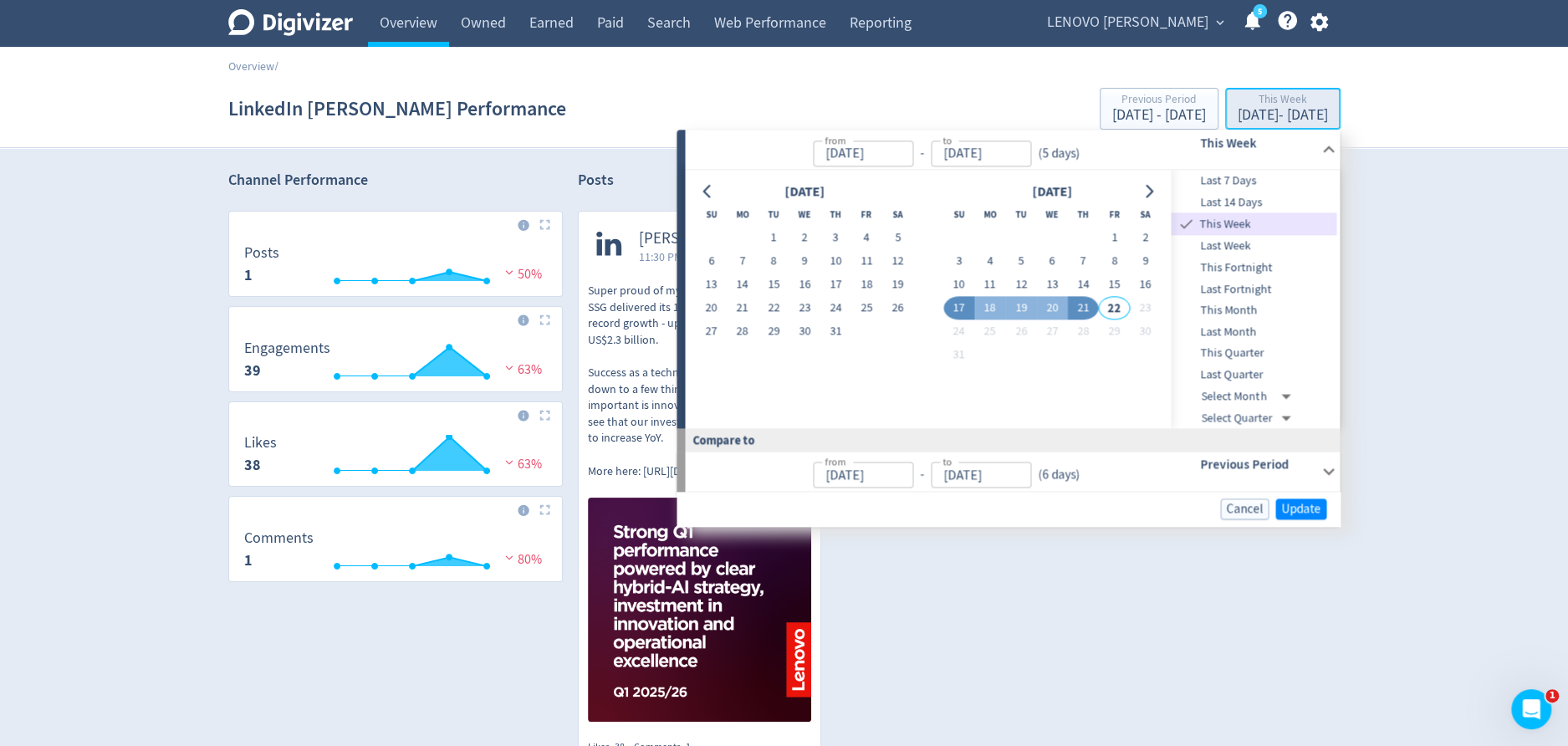
type input "[DATE]"
click at [1252, 238] on span "Last Week" at bounding box center [1254, 246] width 166 height 19
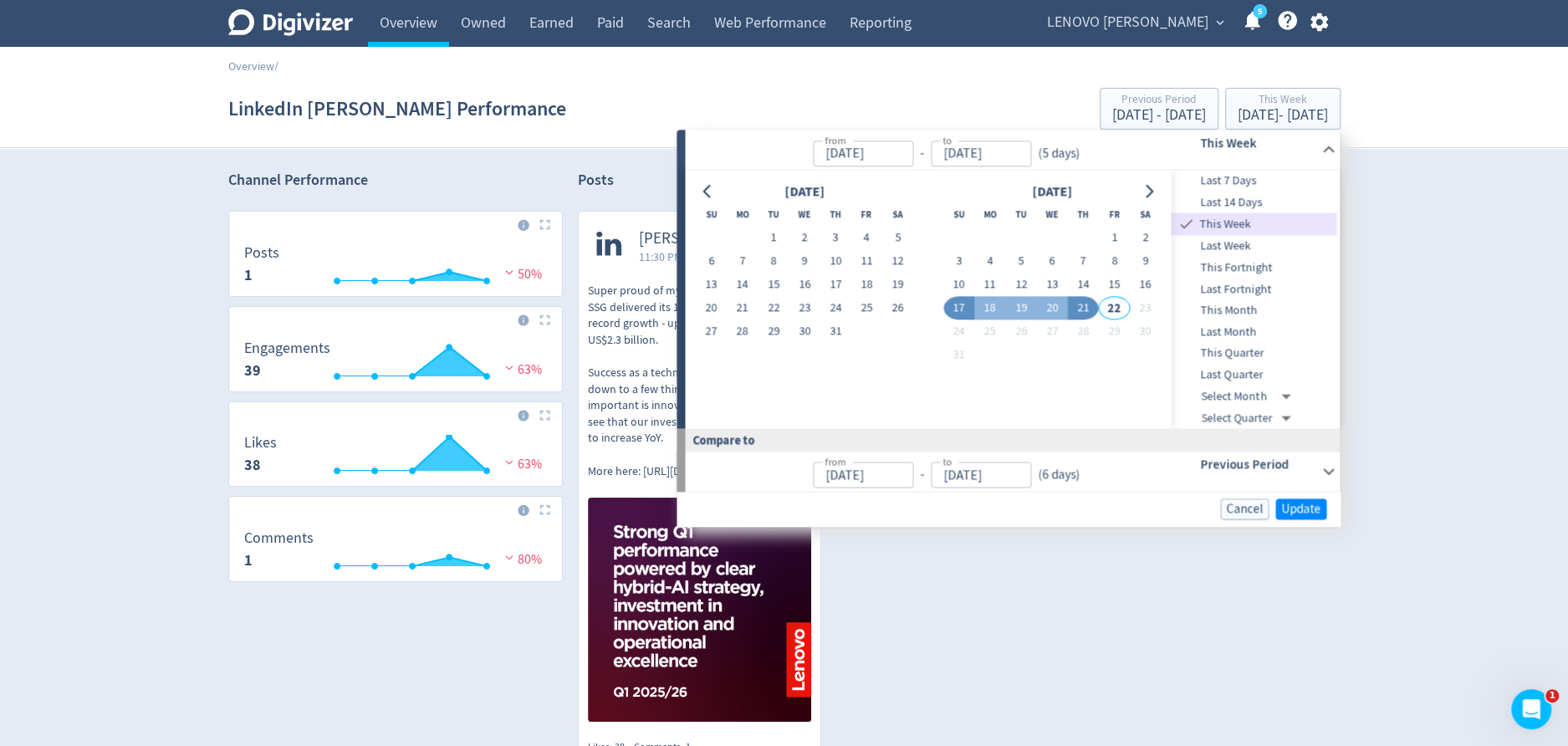
type input "[DATE]"
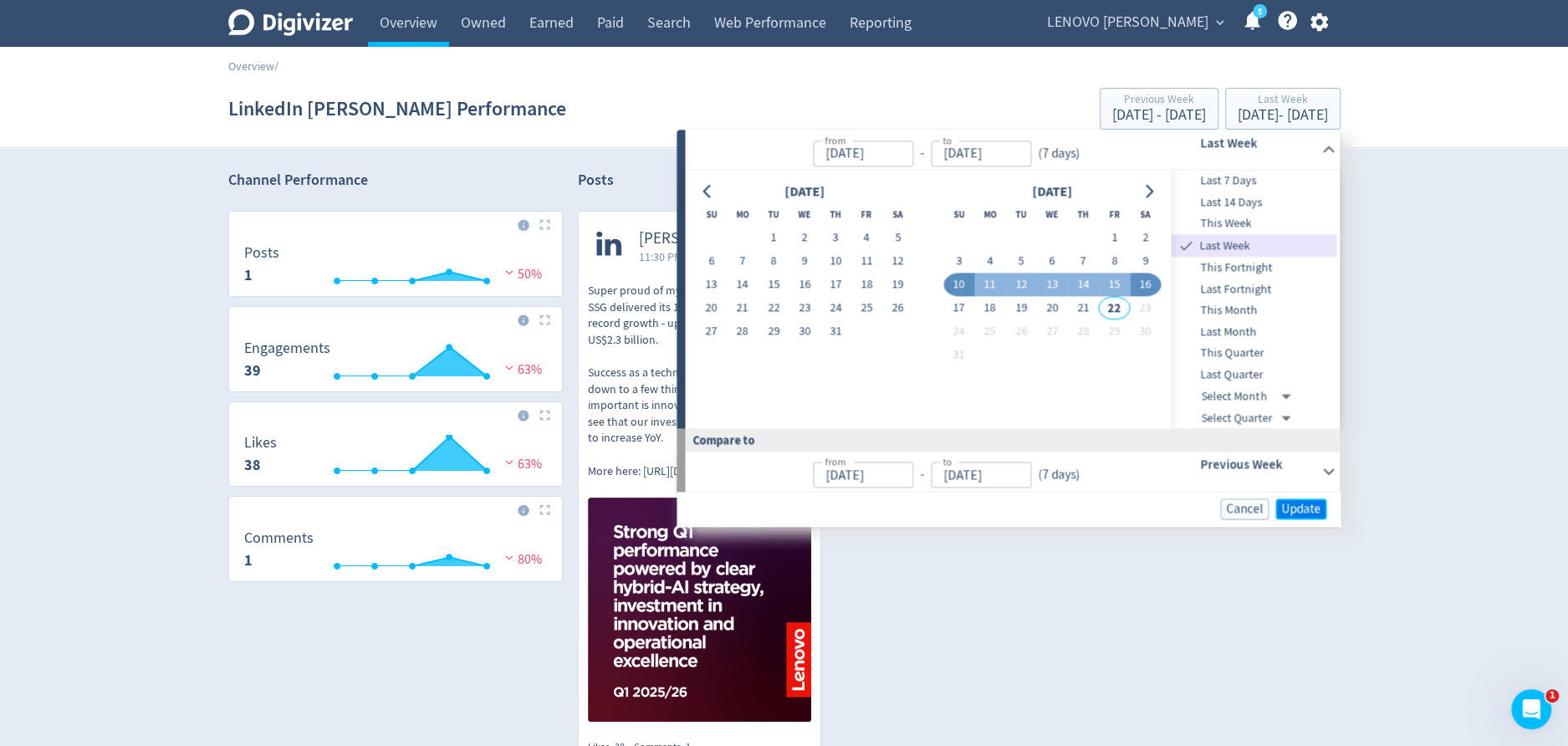
click at [1298, 503] on span "Update" at bounding box center [1301, 509] width 39 height 12
